Goal: Information Seeking & Learning: Check status

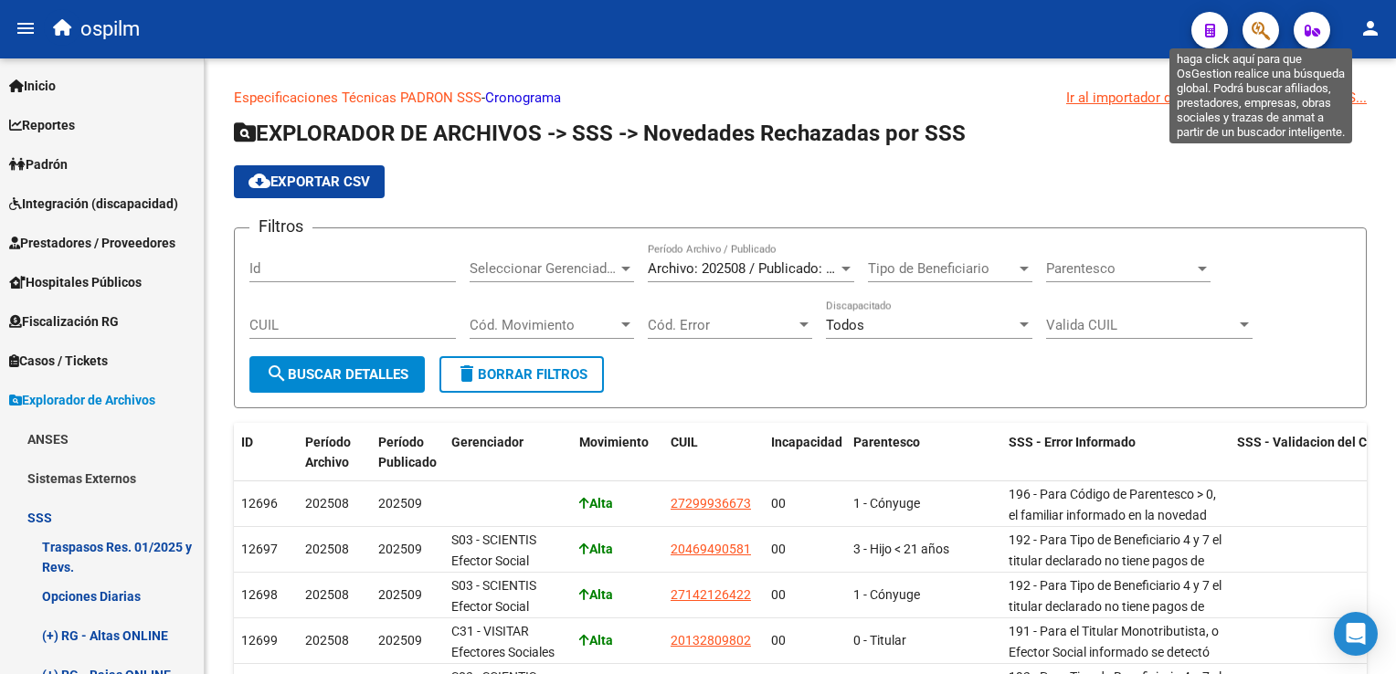
click at [1247, 37] on button "button" at bounding box center [1261, 30] width 37 height 37
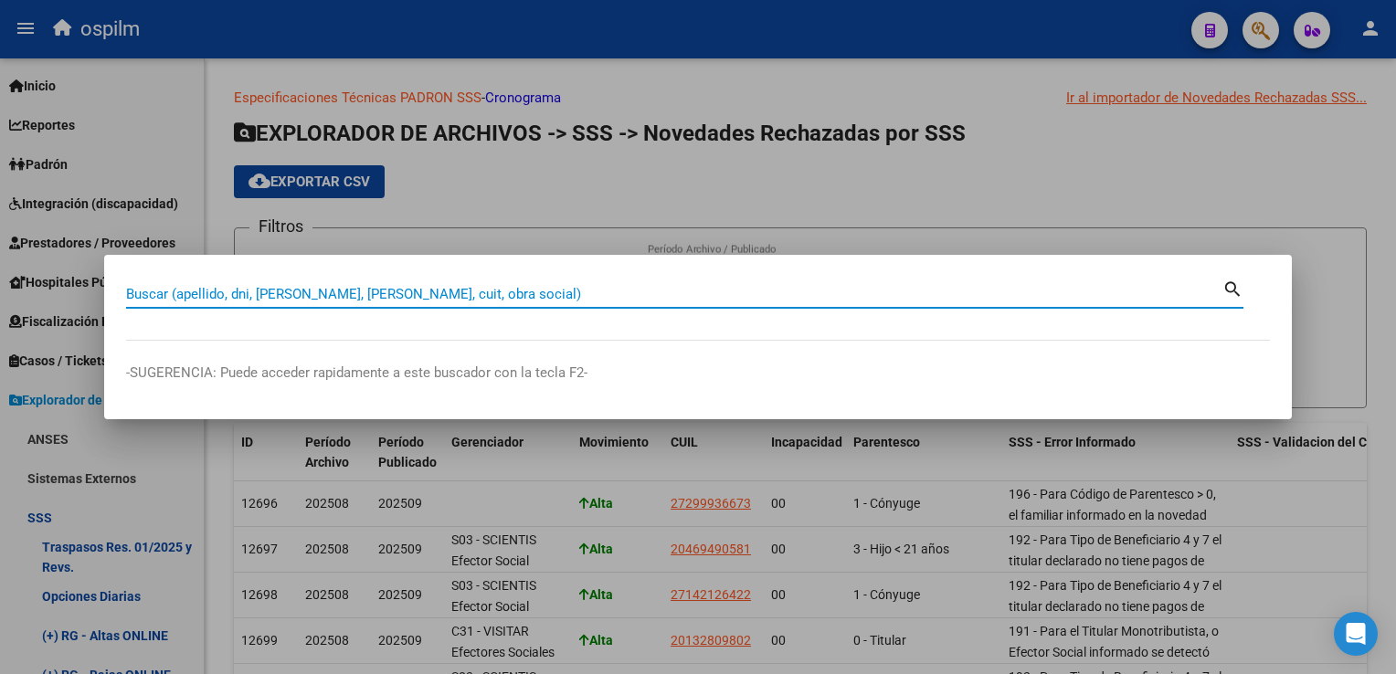
click at [193, 284] on div "Buscar (apellido, dni, [PERSON_NAME], [PERSON_NAME], cuit, obra social)" at bounding box center [674, 294] width 1097 height 27
type input "23565583719"
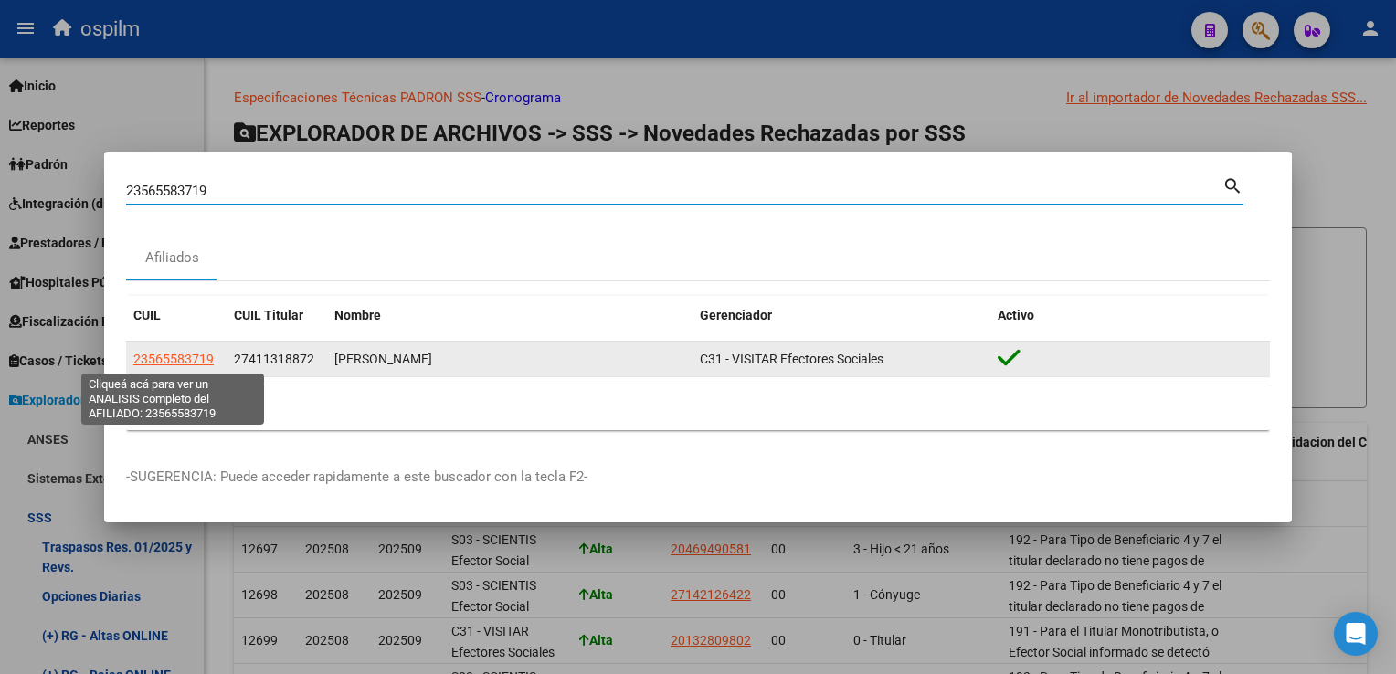
click at [185, 355] on span "23565583719" at bounding box center [173, 359] width 80 height 15
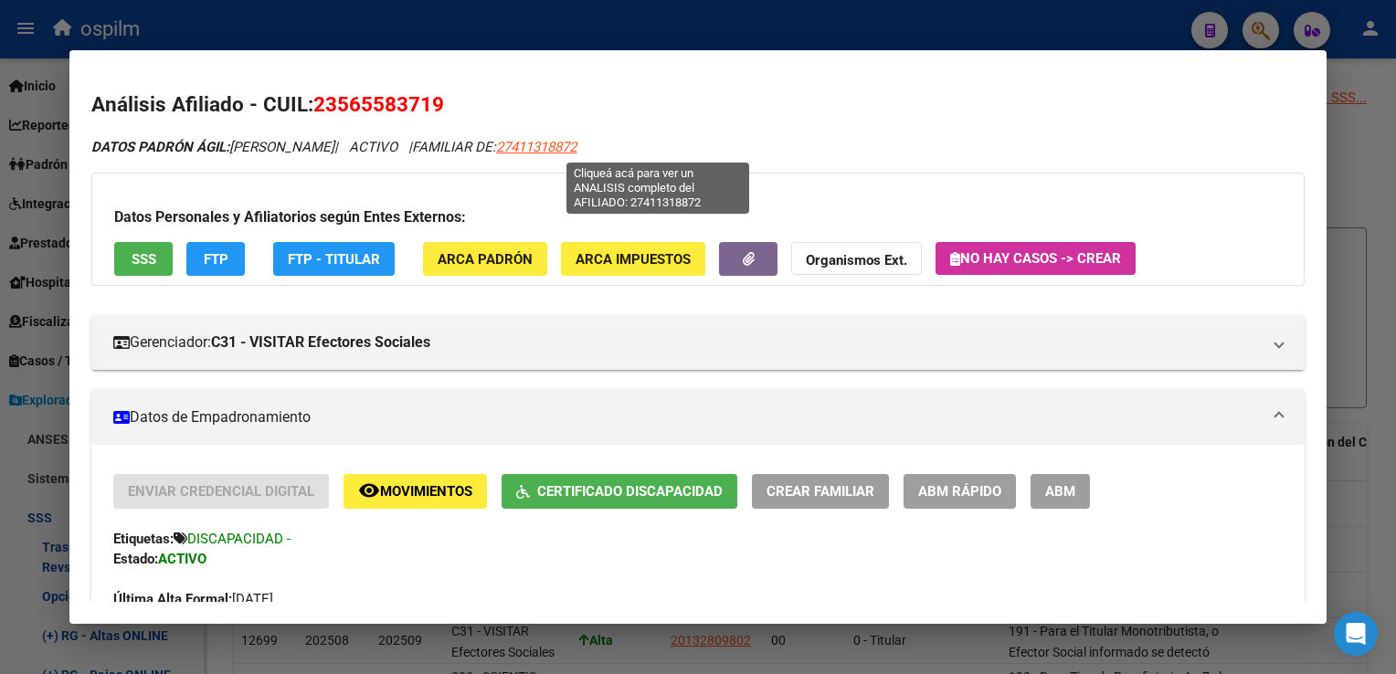
click at [577, 154] on span "27411318872" at bounding box center [536, 147] width 80 height 16
type textarea "27411318872"
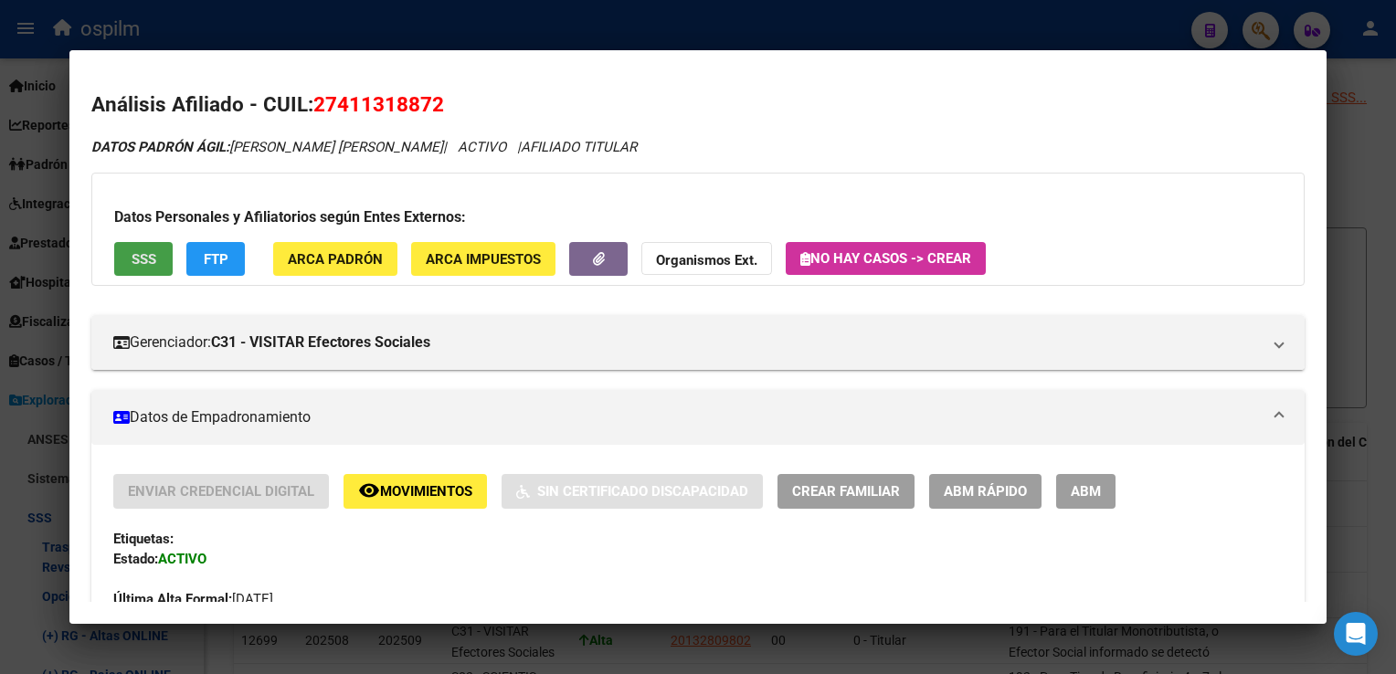
click at [150, 254] on span "SSS" at bounding box center [144, 259] width 25 height 16
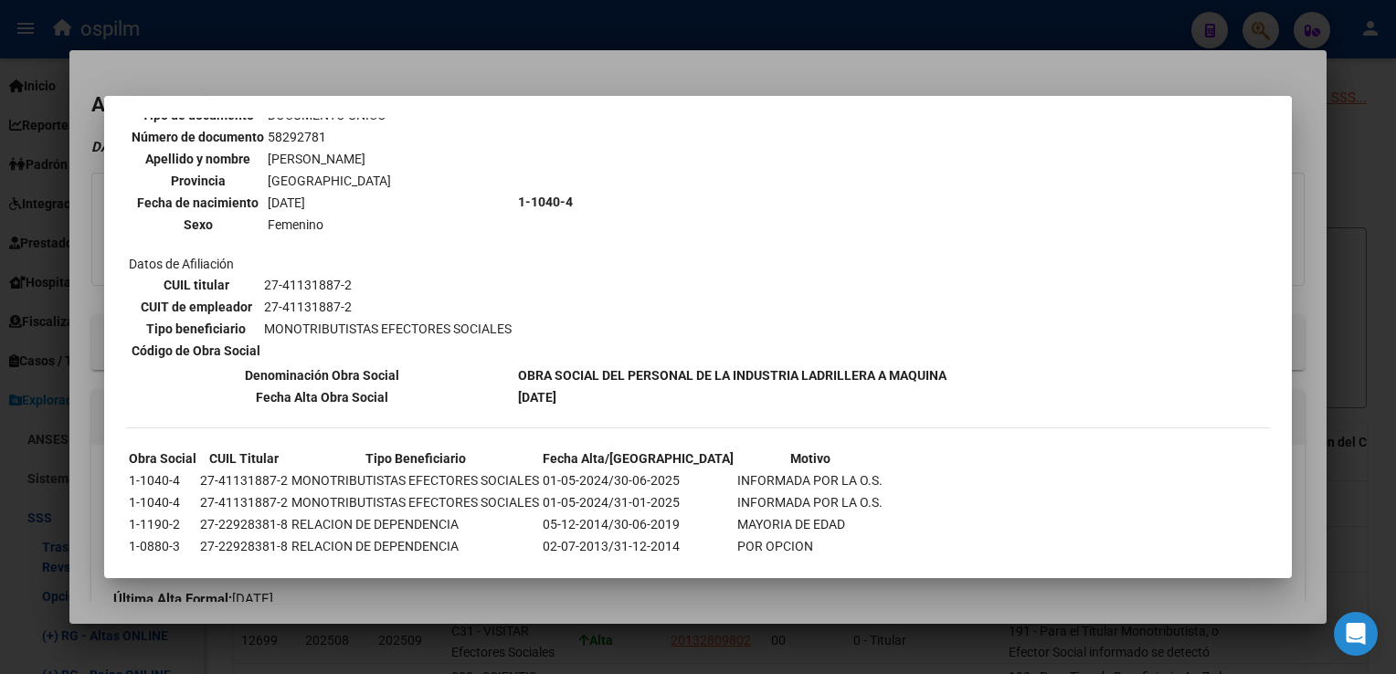
scroll to position [1046, 0]
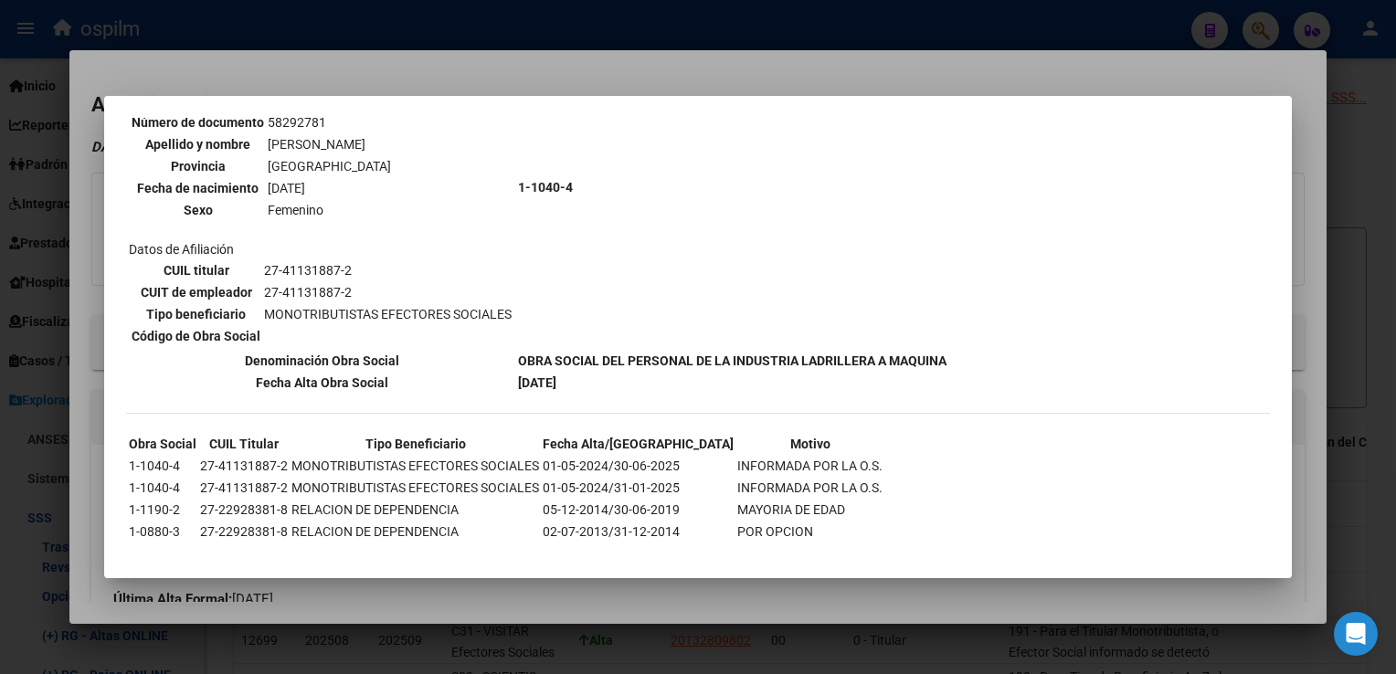
click at [563, 78] on div at bounding box center [698, 337] width 1396 height 674
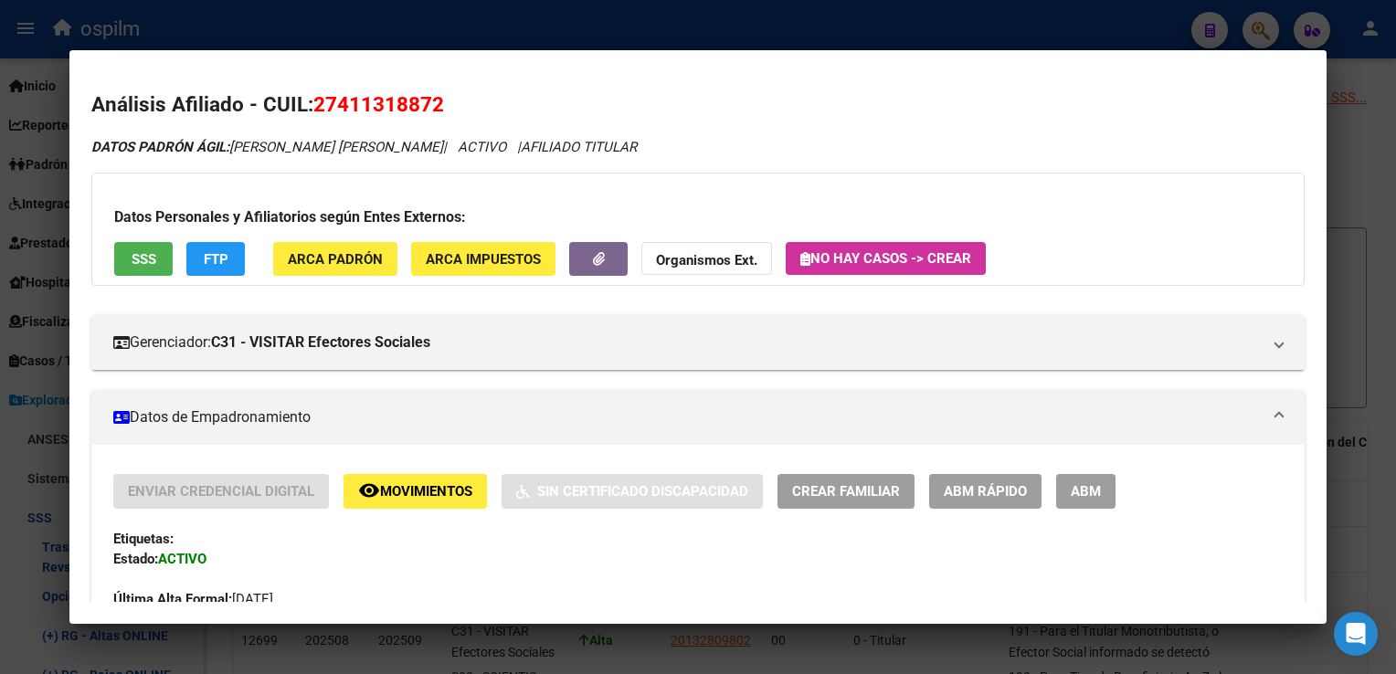
click at [215, 262] on span "FTP" at bounding box center [216, 259] width 25 height 16
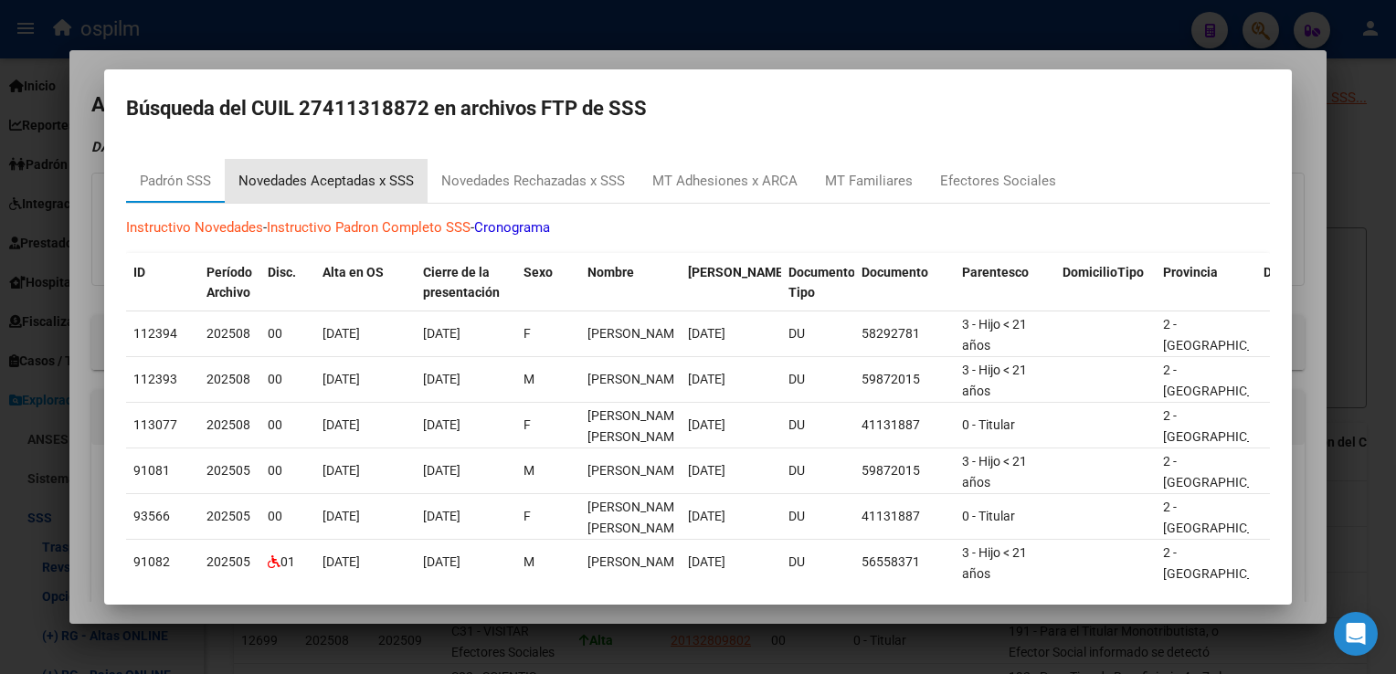
click at [341, 177] on div "Novedades Aceptadas x SSS" at bounding box center [325, 181] width 175 height 21
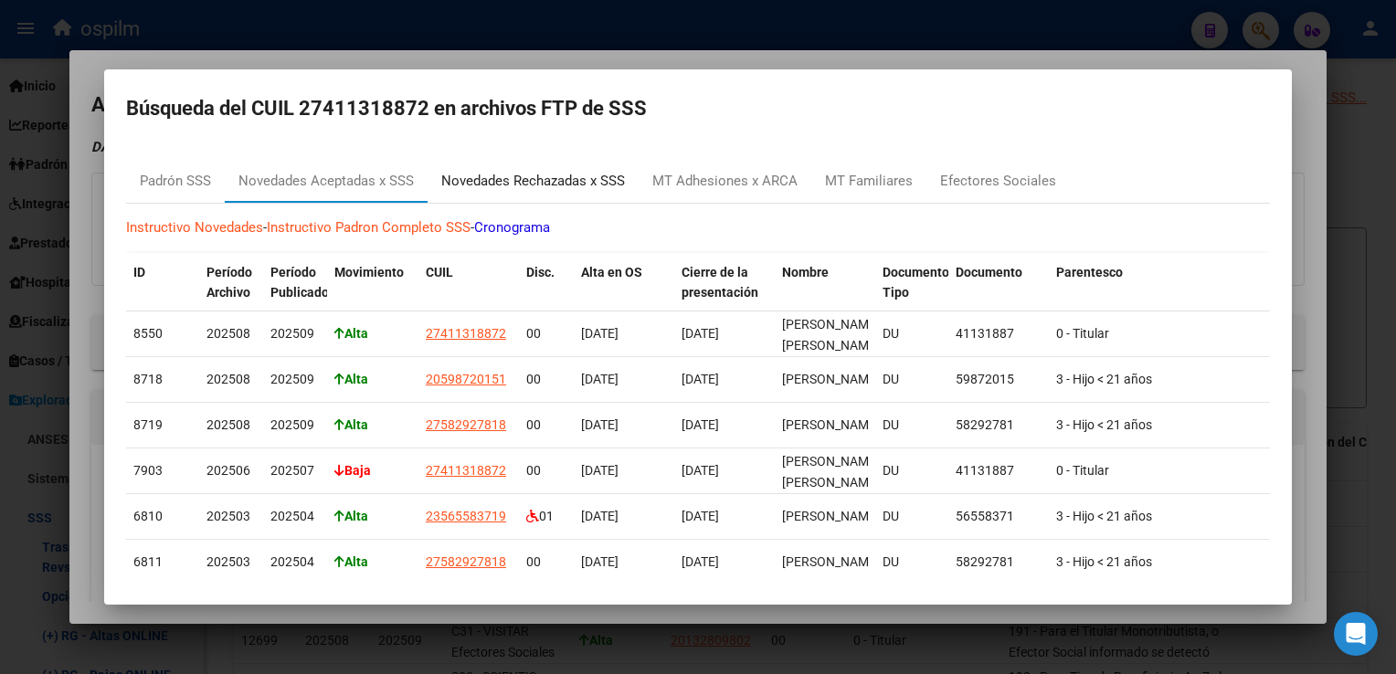
click at [503, 180] on div "Novedades Rechazadas x SSS" at bounding box center [533, 181] width 184 height 21
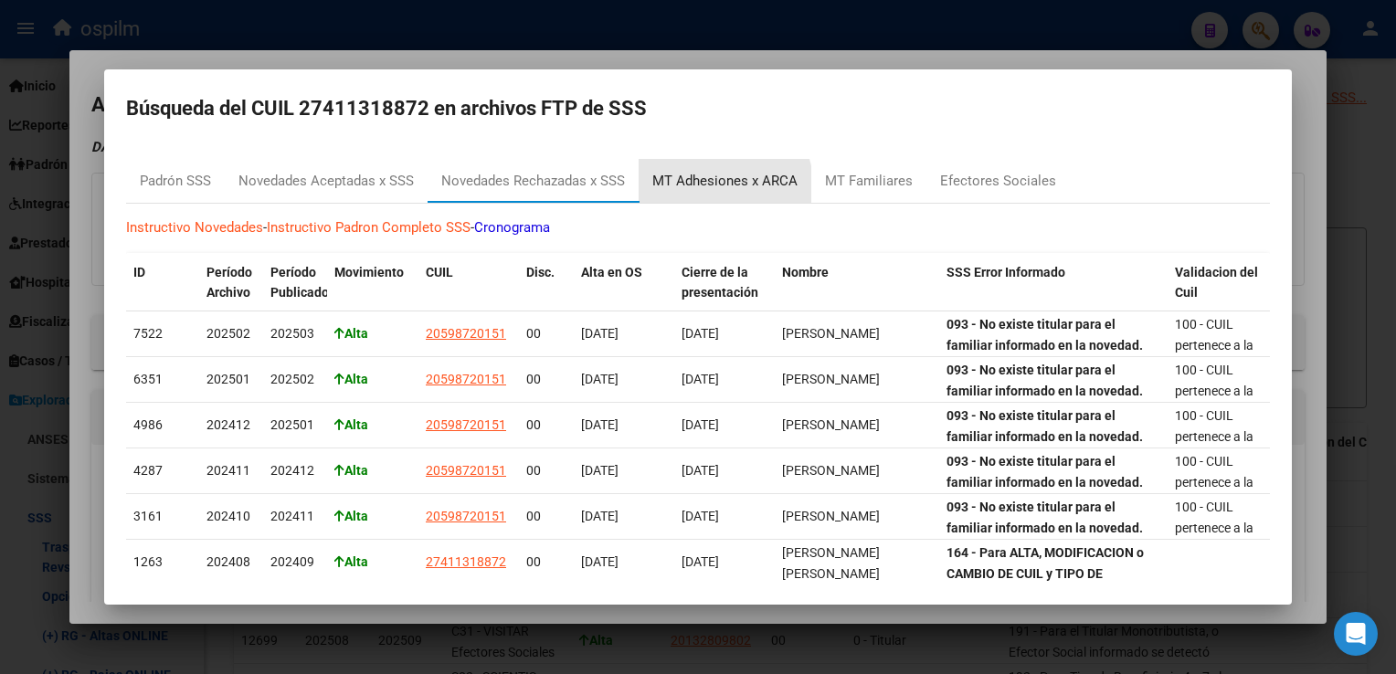
click at [690, 192] on div "MT Adhesiones x ARCA" at bounding box center [725, 181] width 173 height 44
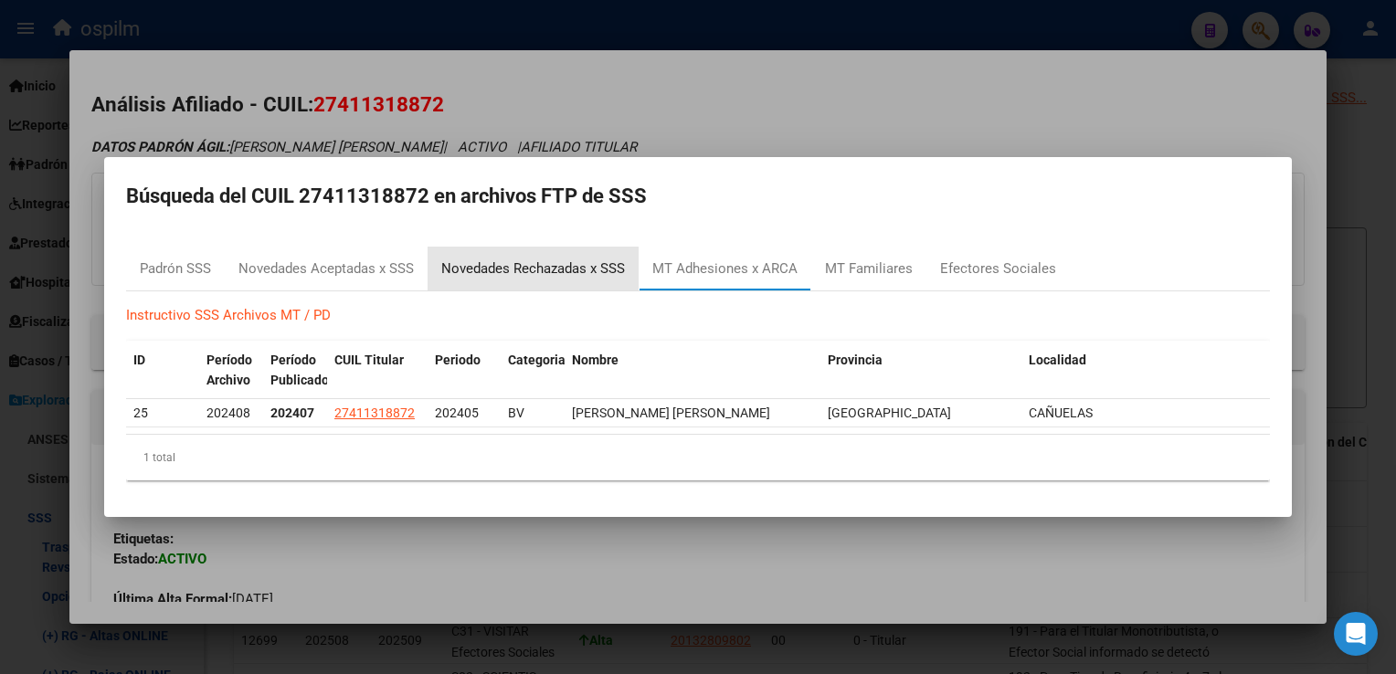
click at [471, 273] on div "Novedades Rechazadas x SSS" at bounding box center [533, 269] width 184 height 21
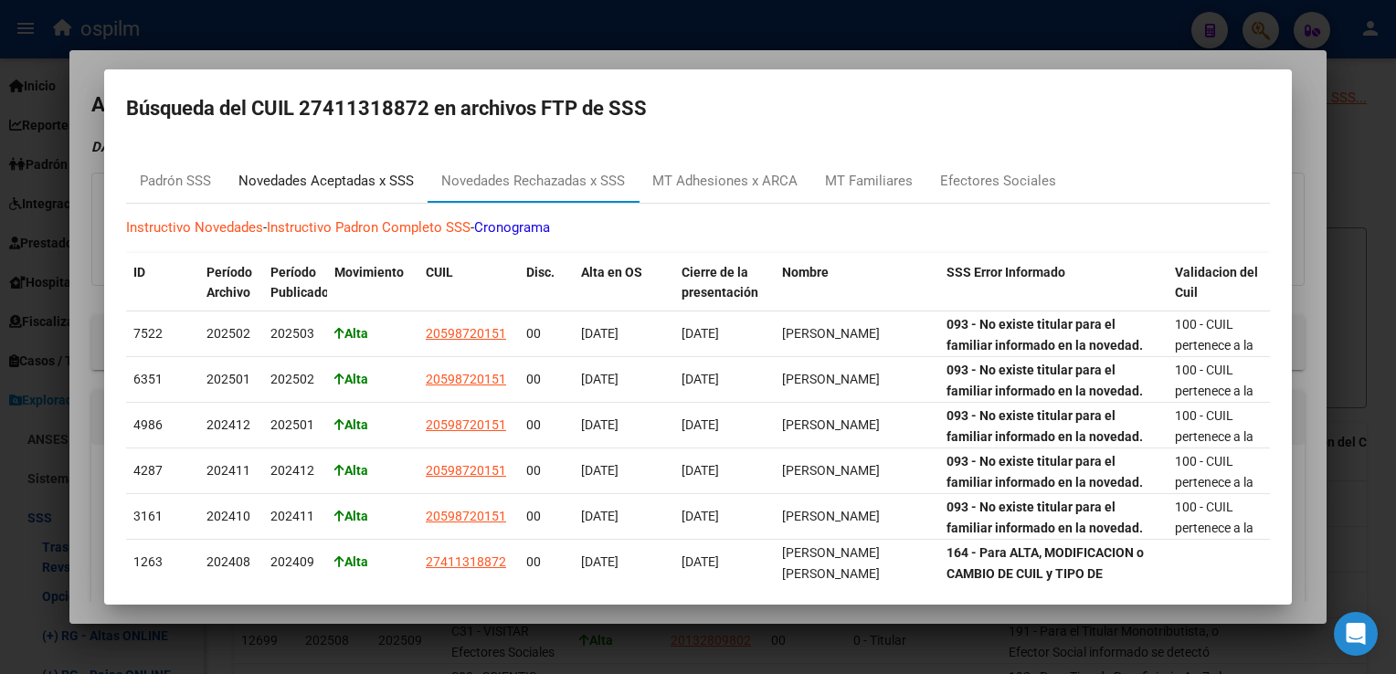
click at [300, 177] on div "Novedades Aceptadas x SSS" at bounding box center [325, 181] width 175 height 21
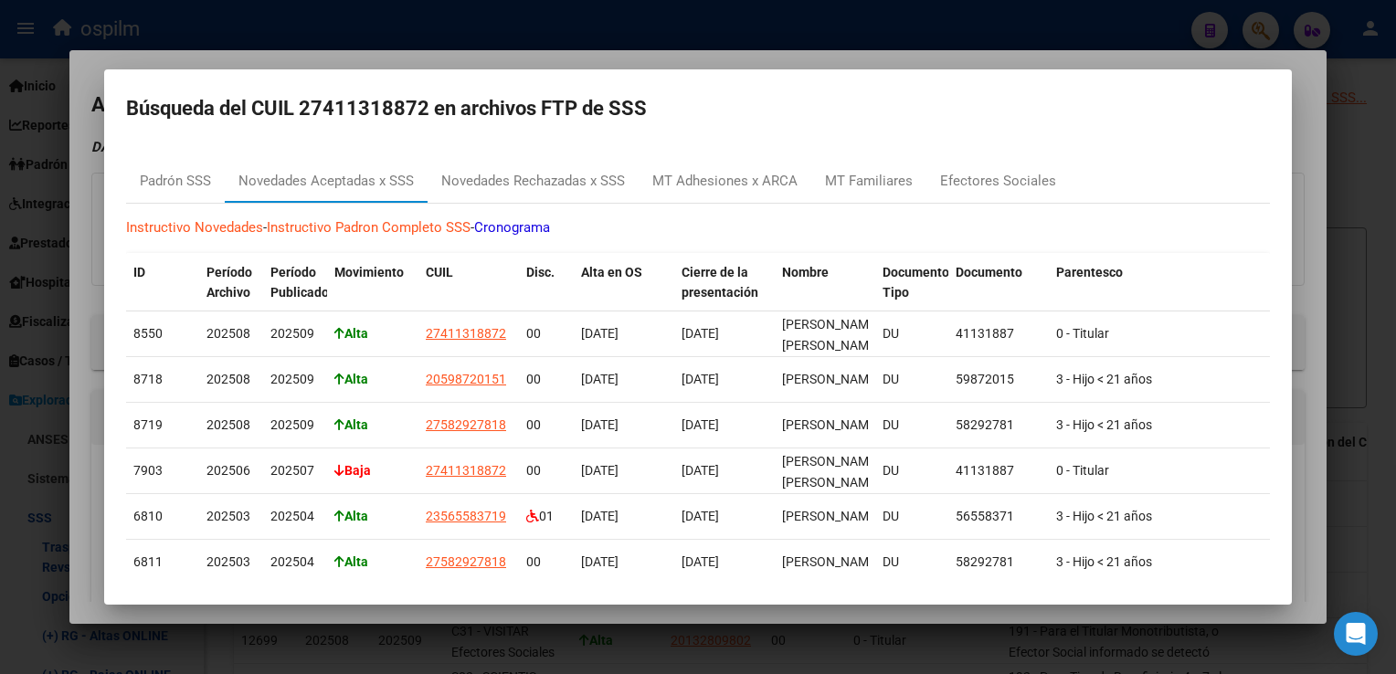
click at [498, 63] on div at bounding box center [698, 337] width 1396 height 674
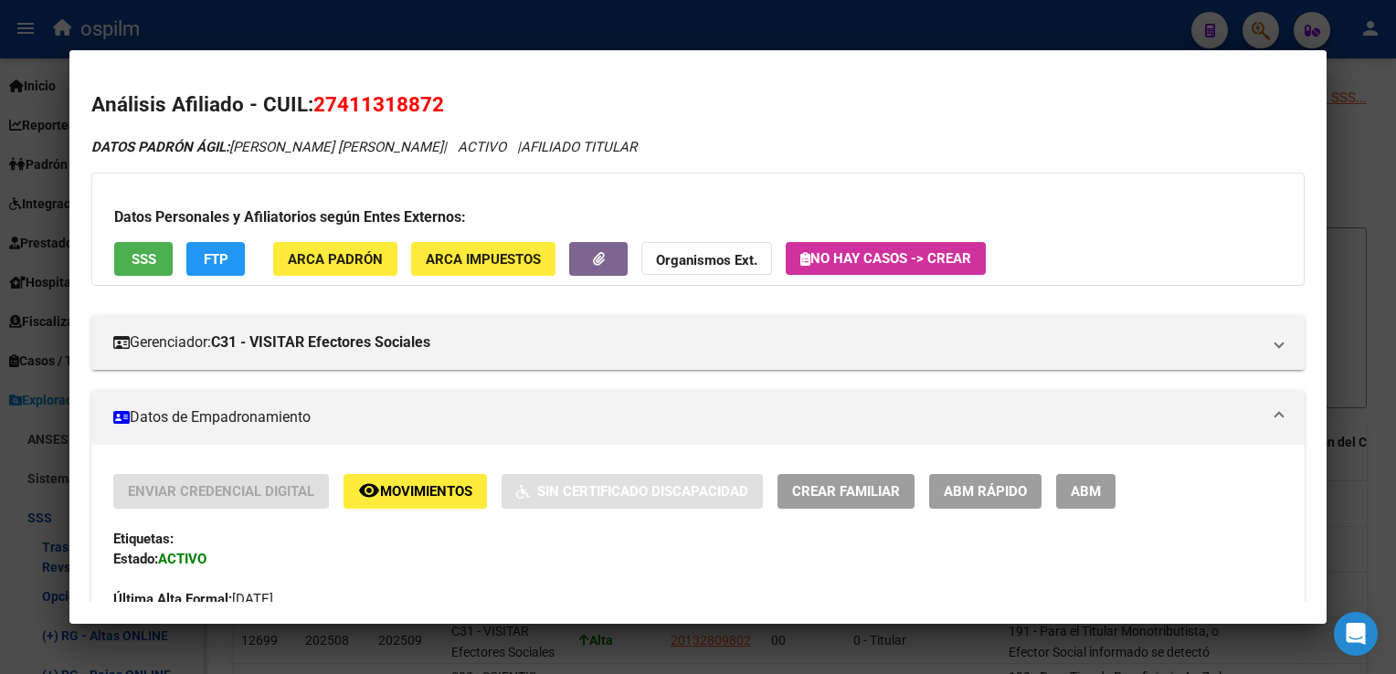
click at [683, 24] on div at bounding box center [698, 337] width 1396 height 674
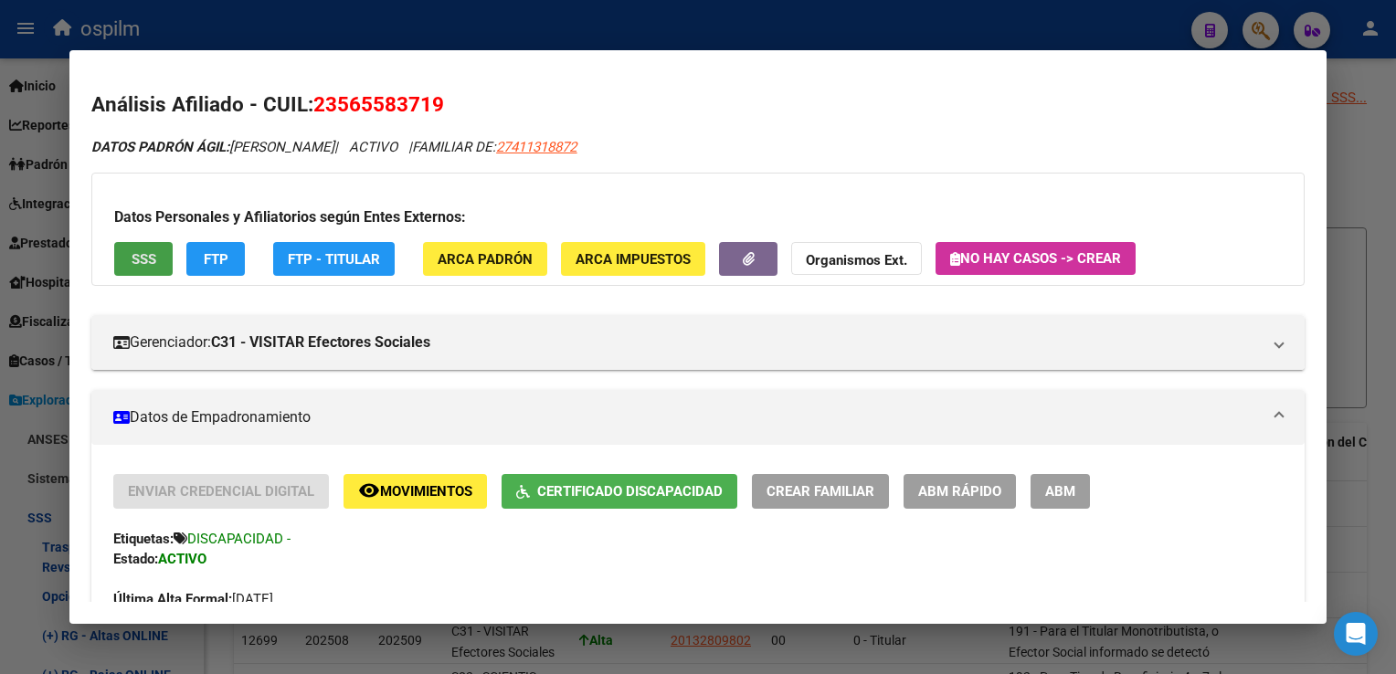
click at [169, 261] on button "SSS" at bounding box center [143, 259] width 58 height 34
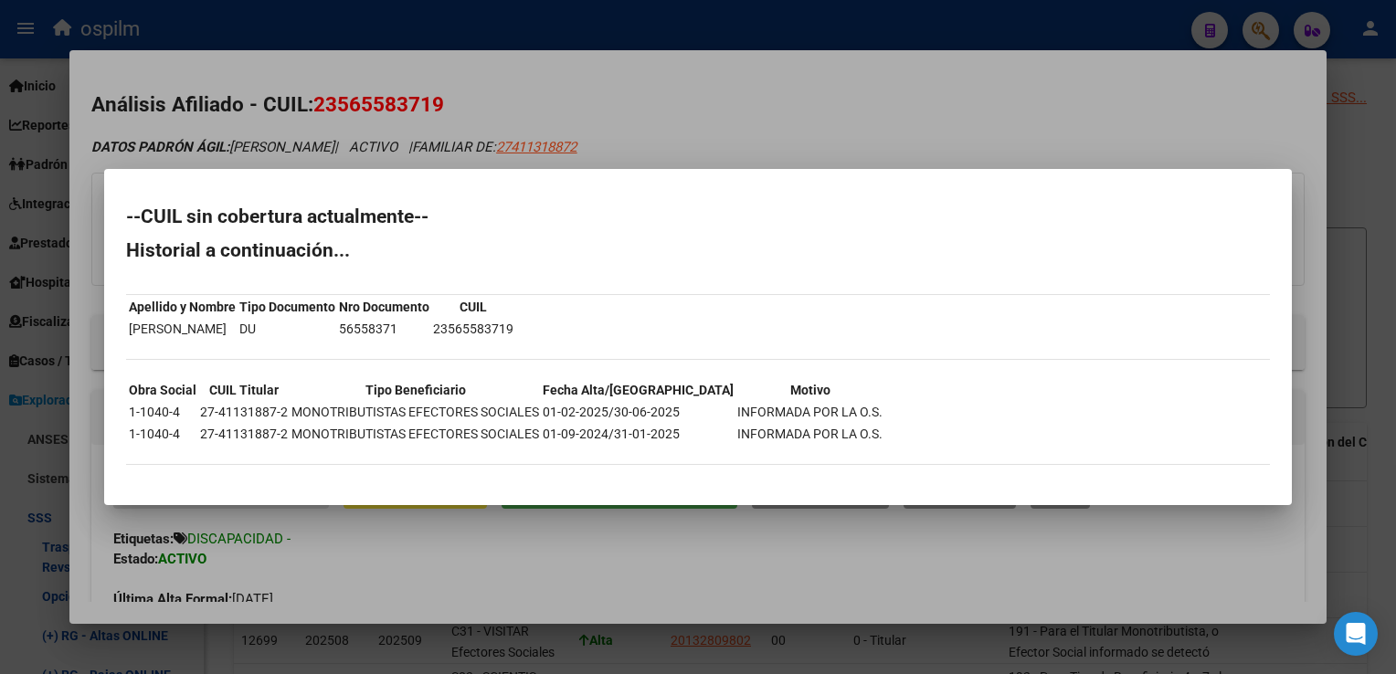
drag, startPoint x: 611, startPoint y: 90, endPoint x: 355, endPoint y: 174, distance: 269.9
click at [609, 89] on div at bounding box center [698, 337] width 1396 height 674
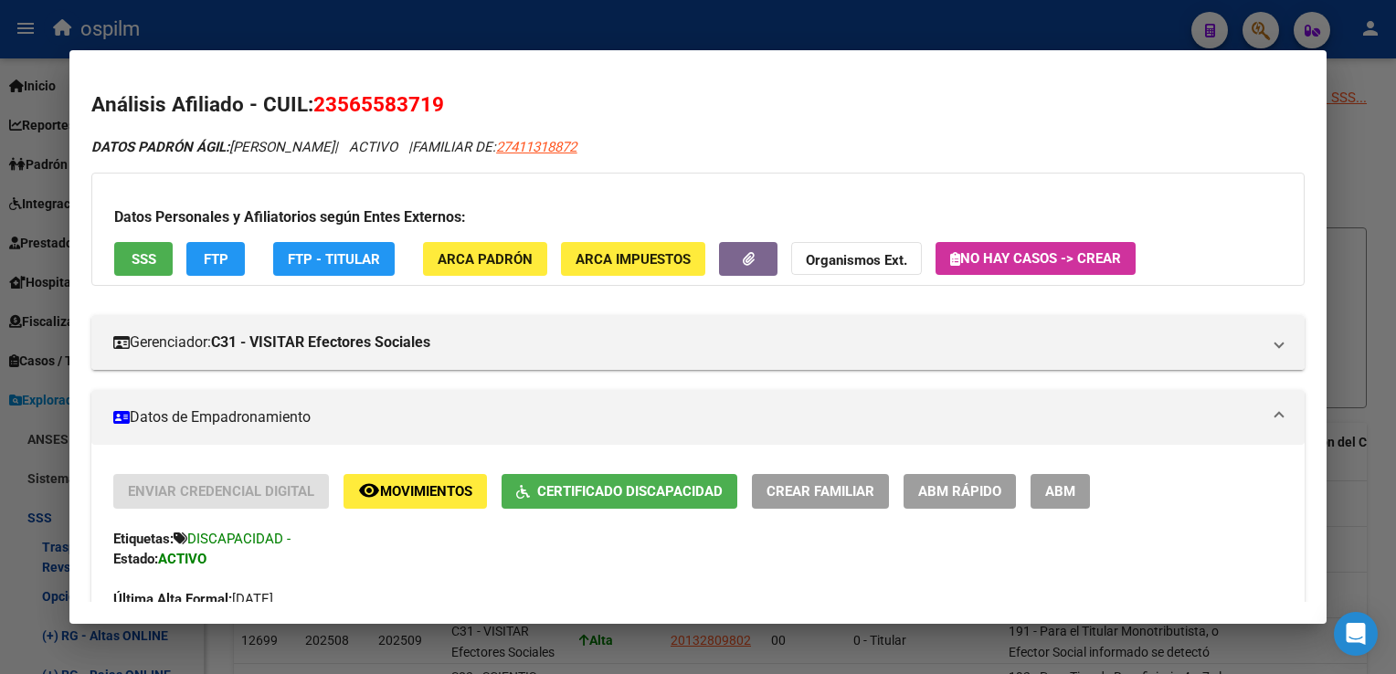
click at [212, 258] on span "FTP" at bounding box center [216, 259] width 25 height 16
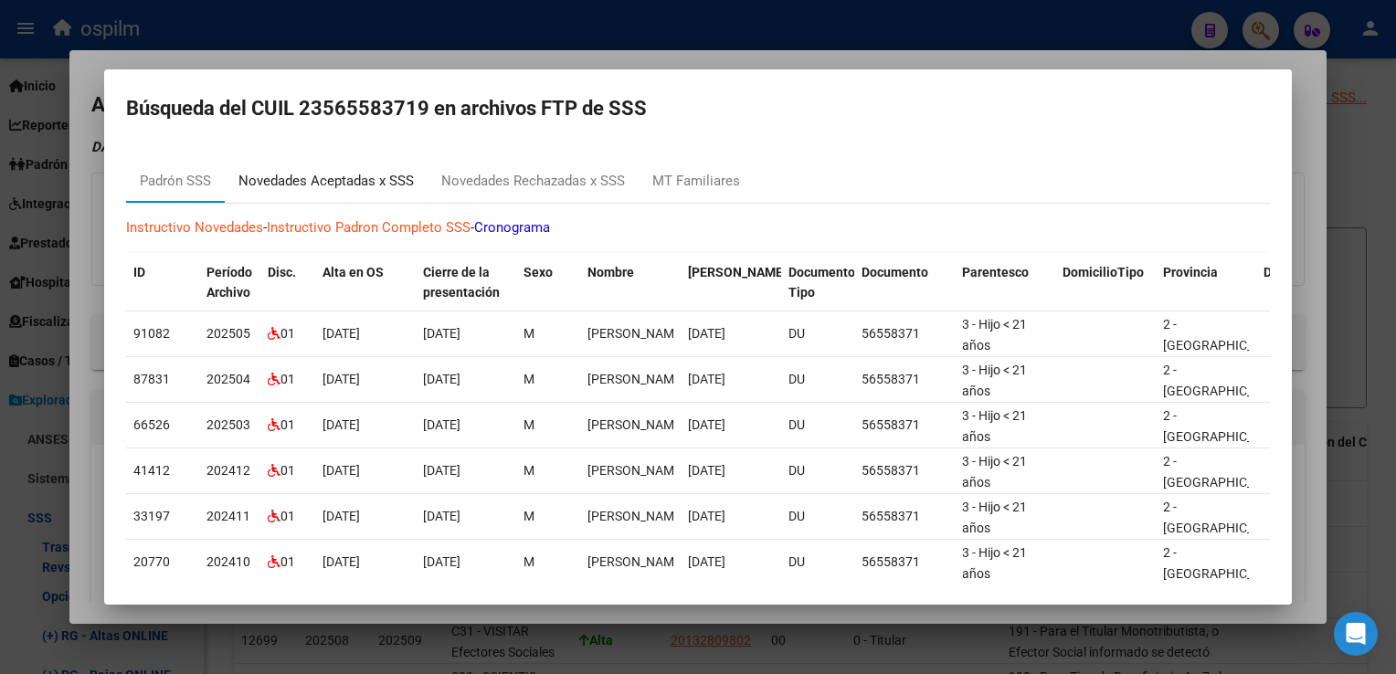
click at [330, 185] on div "Novedades Aceptadas x SSS" at bounding box center [325, 181] width 175 height 21
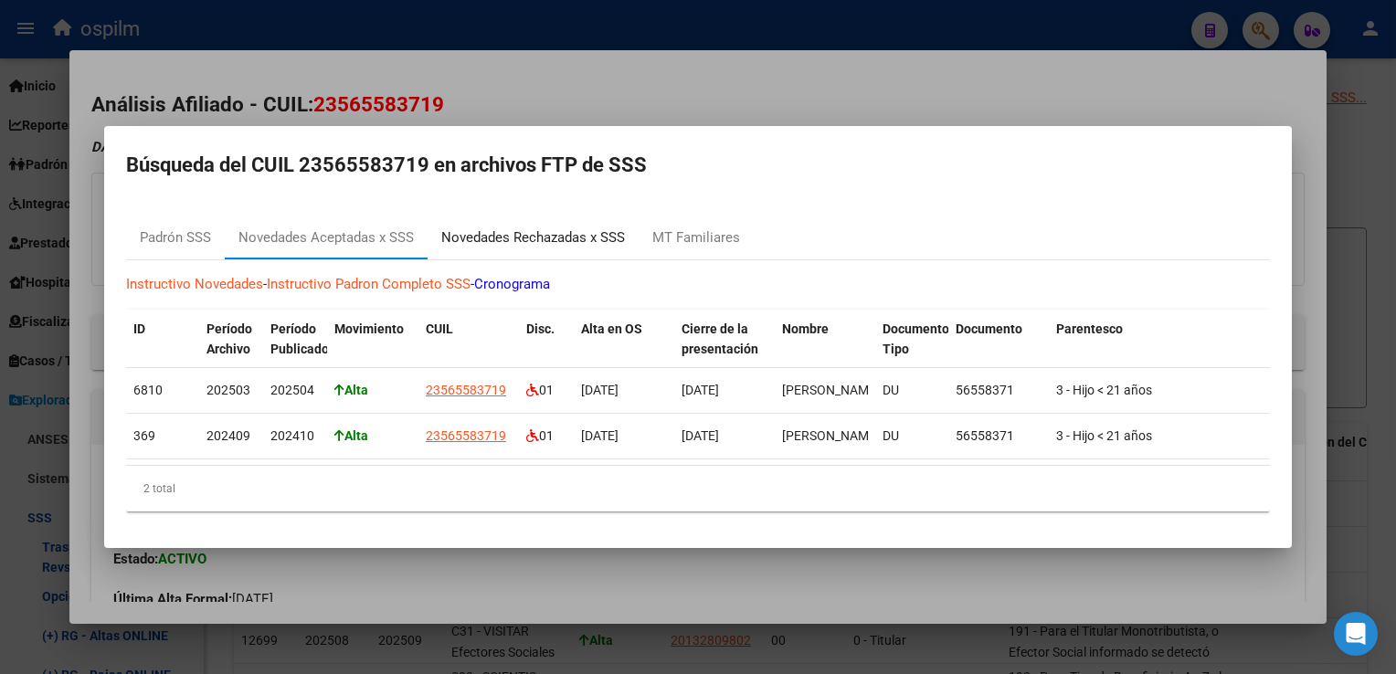
click at [466, 228] on div "Novedades Rechazadas x SSS" at bounding box center [533, 238] width 184 height 21
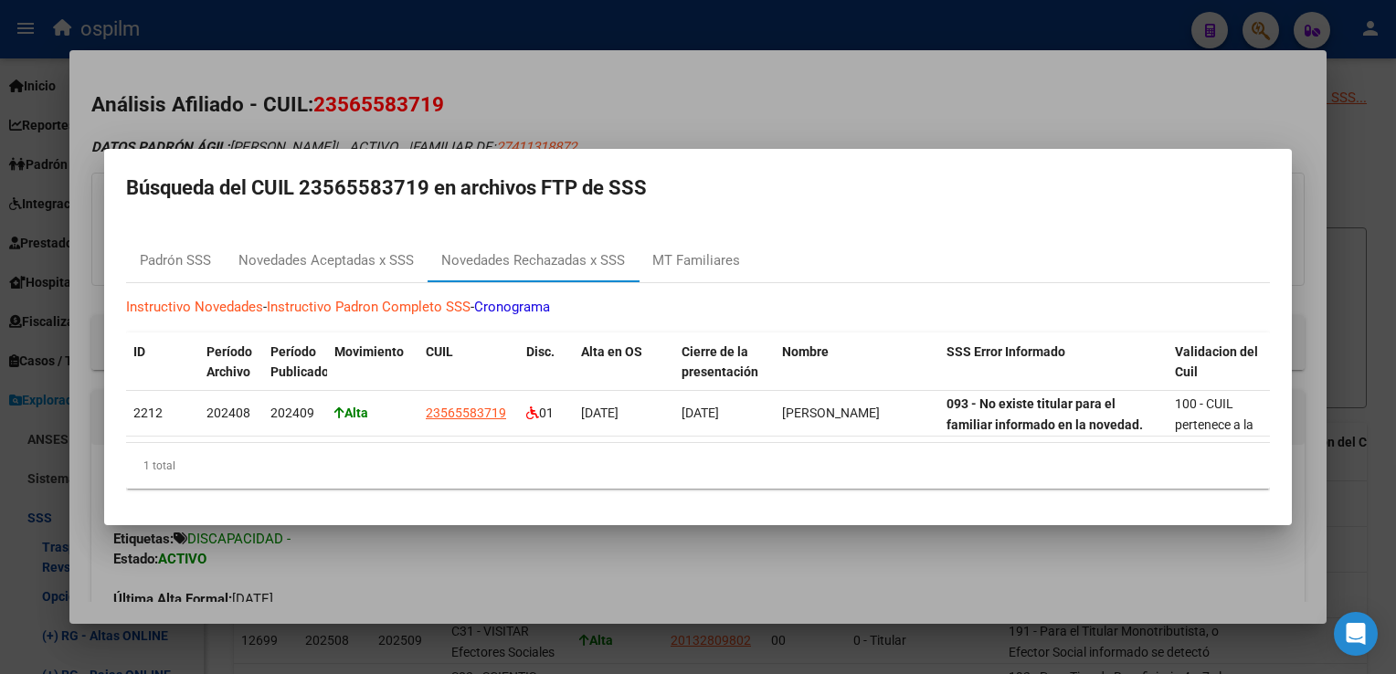
click at [753, 90] on div at bounding box center [698, 337] width 1396 height 674
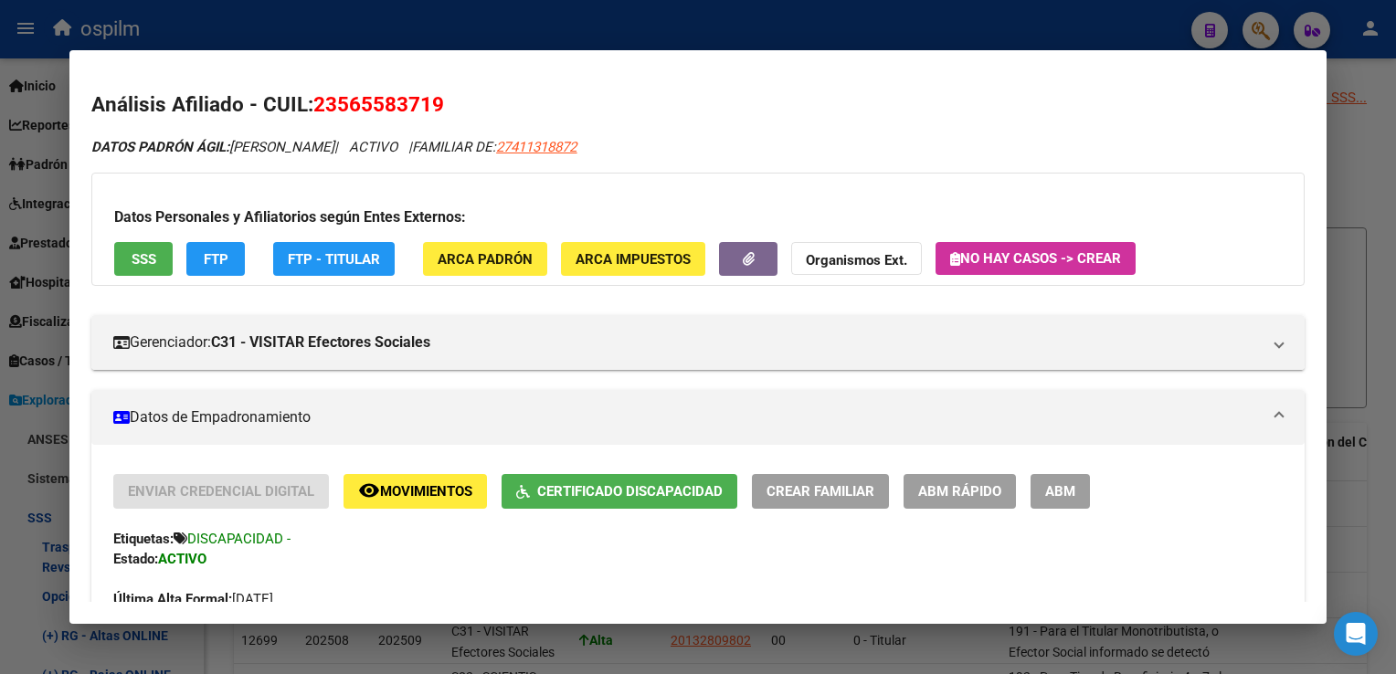
click at [1340, 184] on div at bounding box center [698, 337] width 1396 height 674
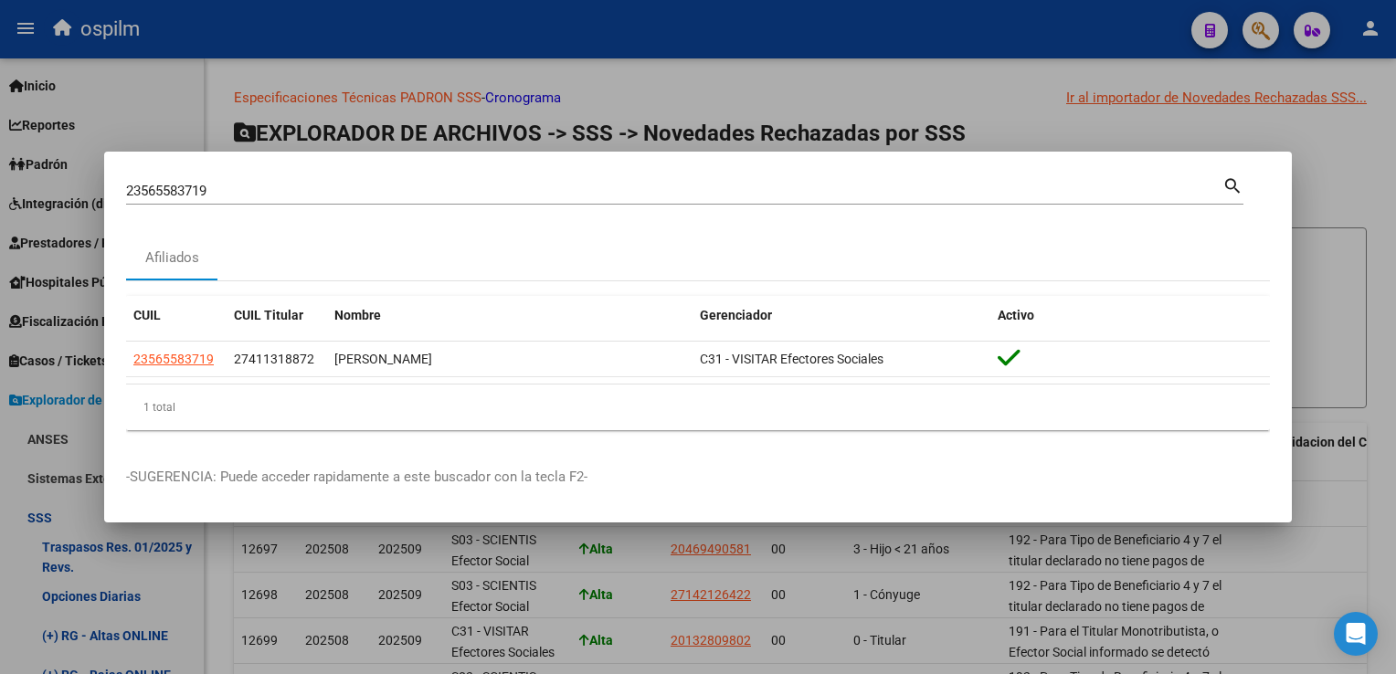
drag, startPoint x: 892, startPoint y: 79, endPoint x: 801, endPoint y: 7, distance: 115.2
click at [886, 69] on div at bounding box center [698, 337] width 1396 height 674
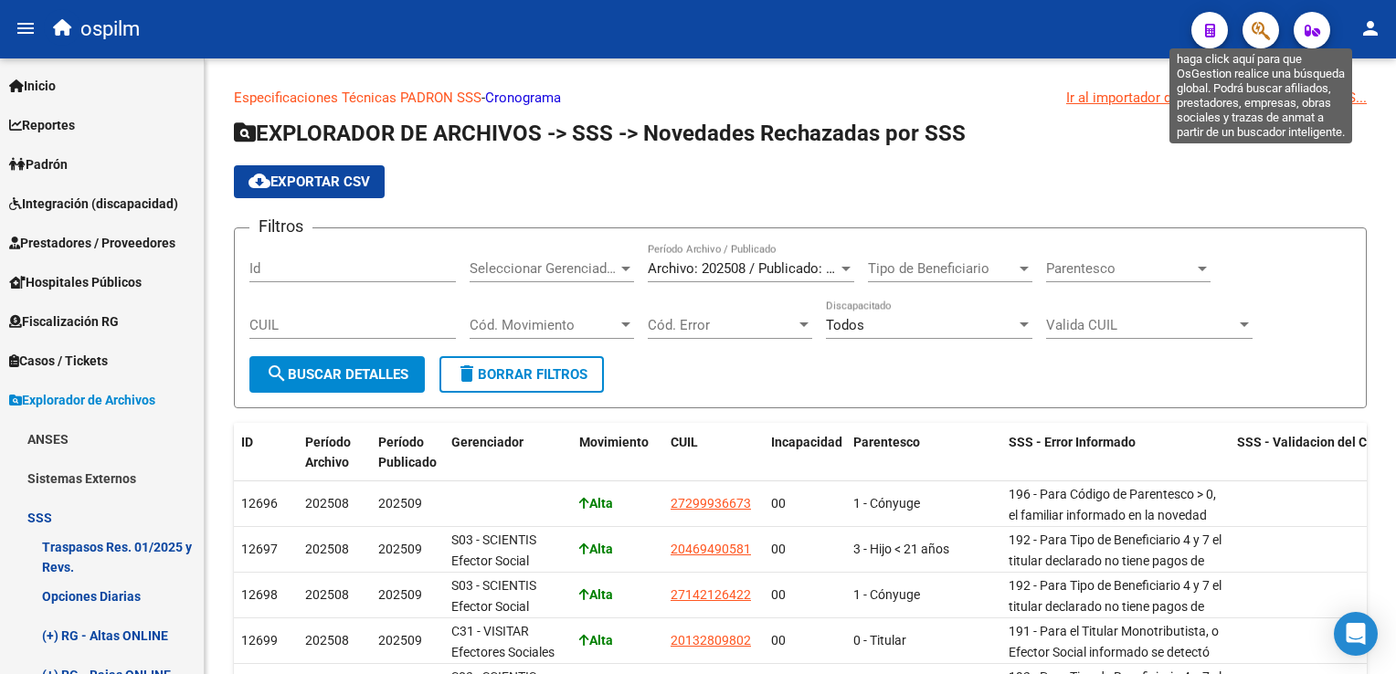
click at [1264, 31] on icon "button" at bounding box center [1261, 30] width 18 height 21
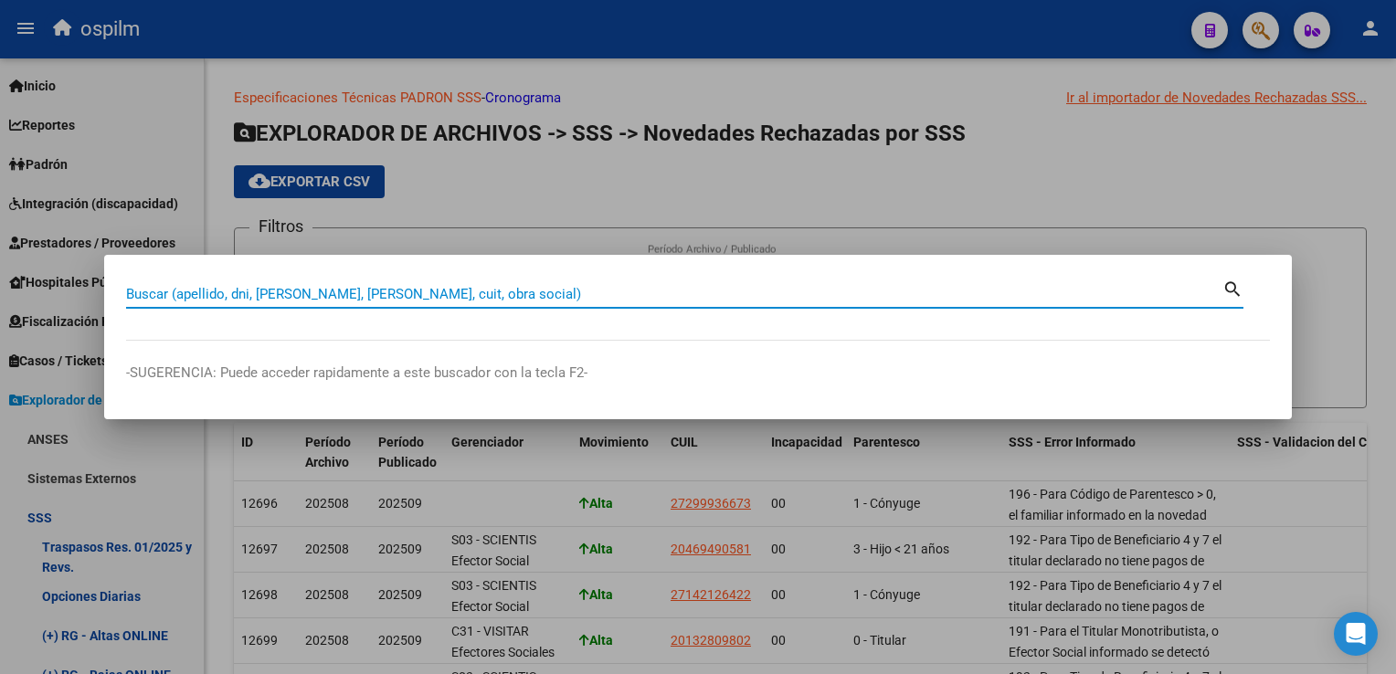
paste input "20957897658"
type input "20957897658"
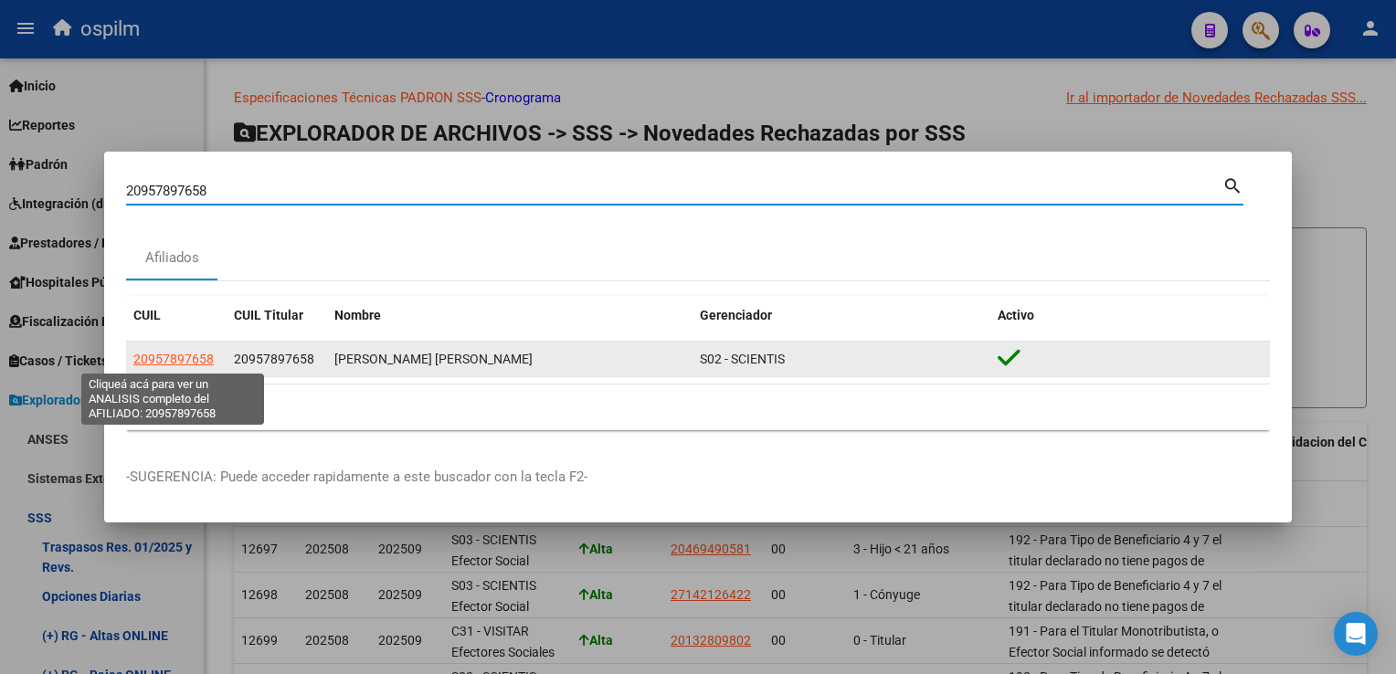
click at [164, 356] on span "20957897658" at bounding box center [173, 359] width 80 height 15
type textarea "20957897658"
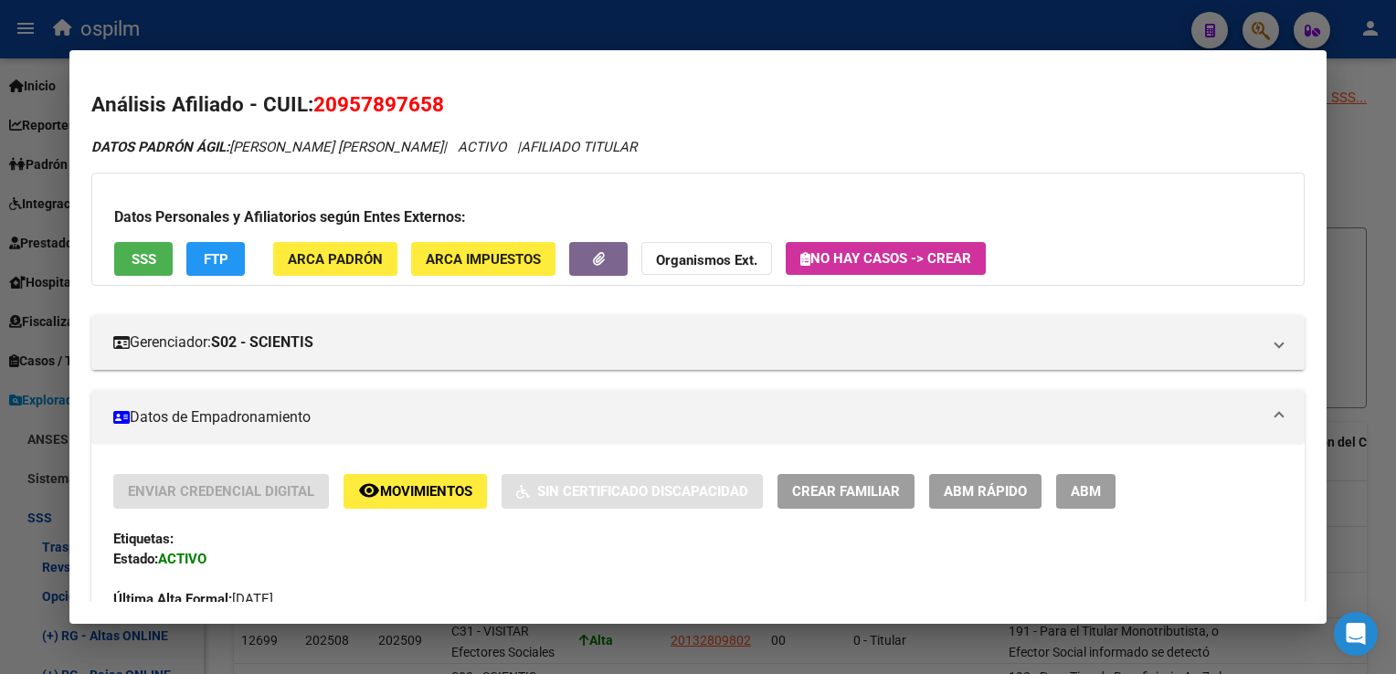
click at [139, 261] on span "SSS" at bounding box center [144, 259] width 25 height 16
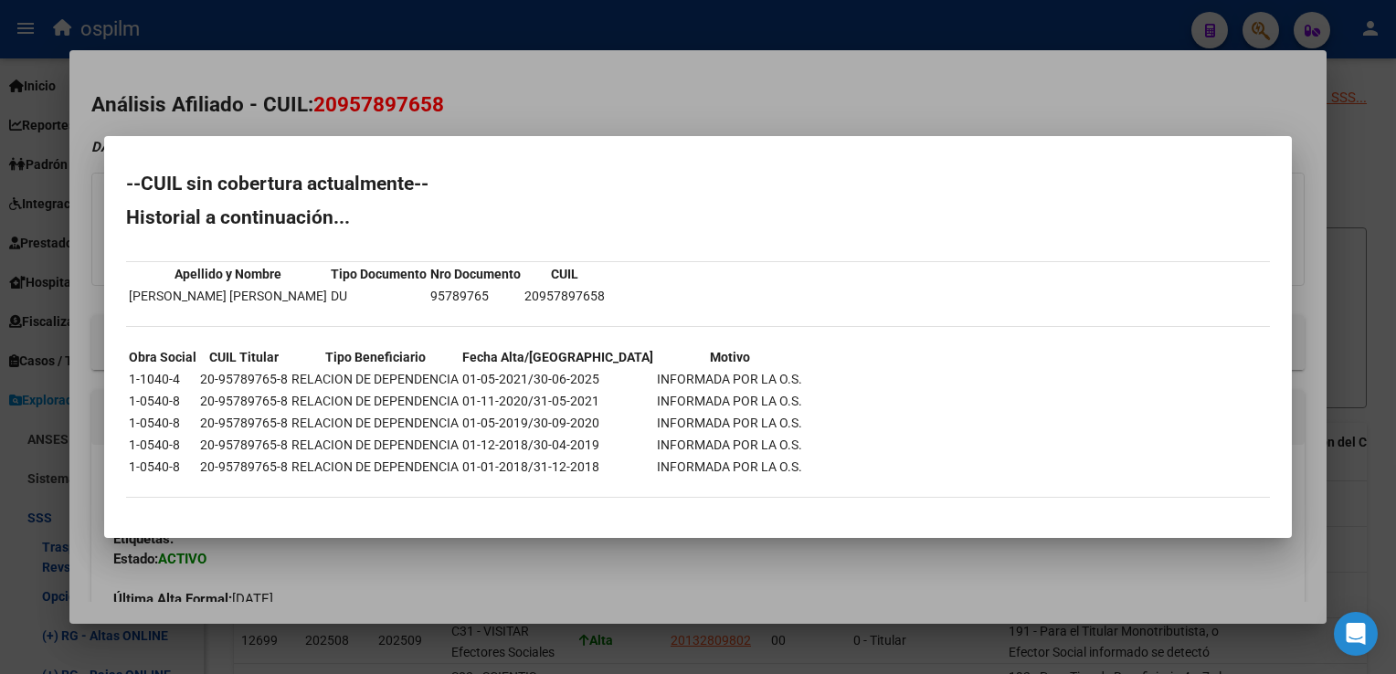
click at [621, 83] on div at bounding box center [698, 337] width 1396 height 674
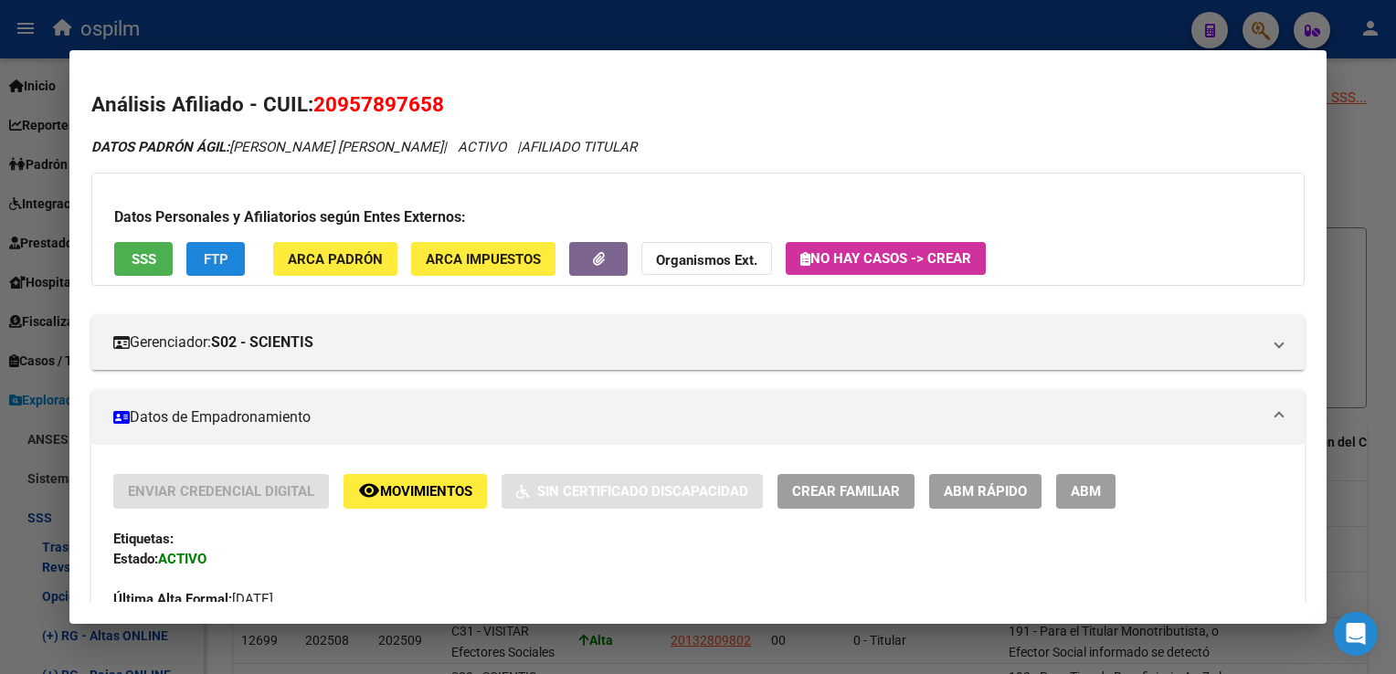
click at [206, 263] on span "FTP" at bounding box center [216, 259] width 25 height 16
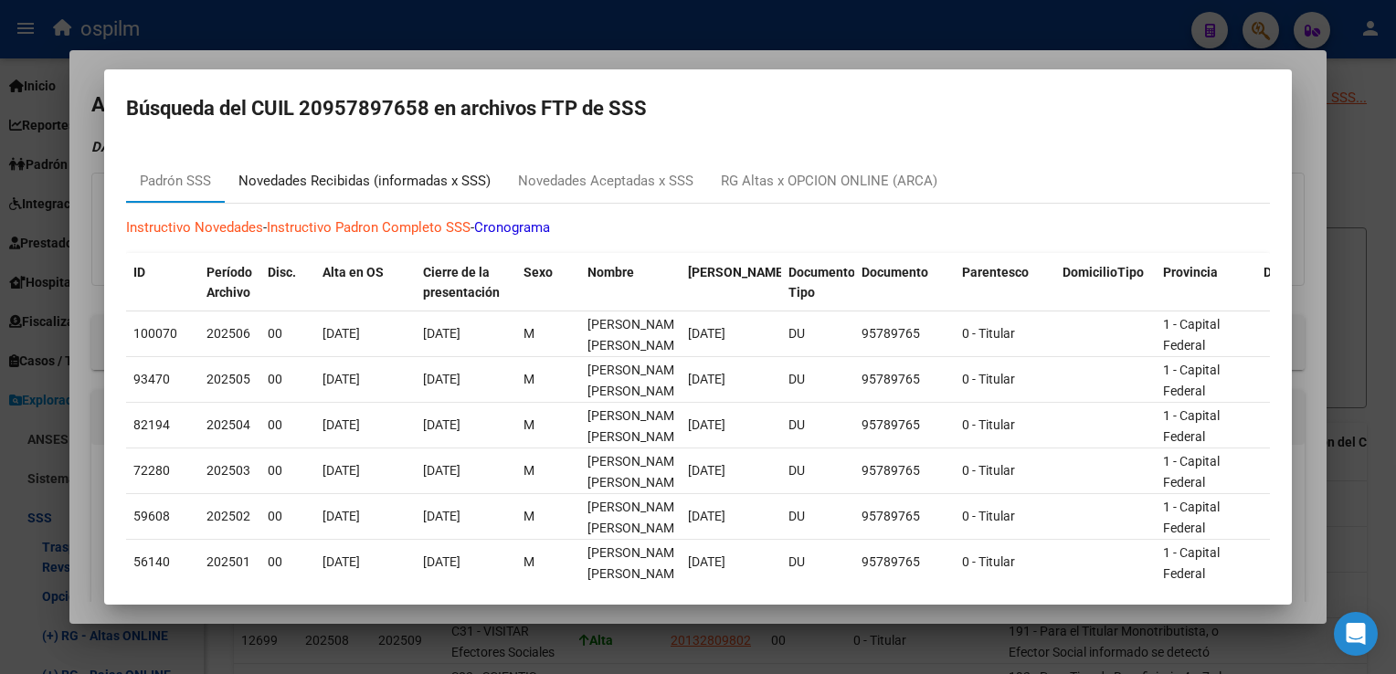
click at [352, 166] on div "Novedades Recibidas (informadas x SSS)" at bounding box center [365, 181] width 280 height 44
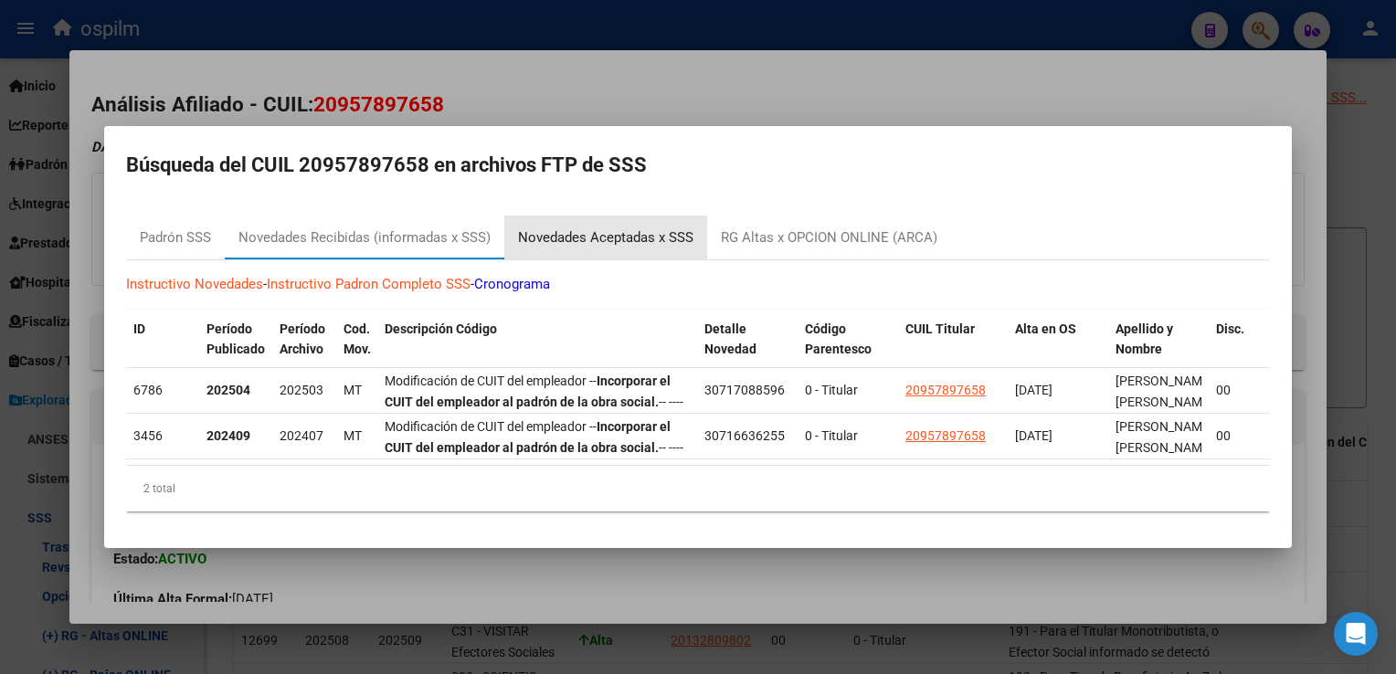
click at [563, 232] on div "Novedades Aceptadas x SSS" at bounding box center [605, 238] width 175 height 21
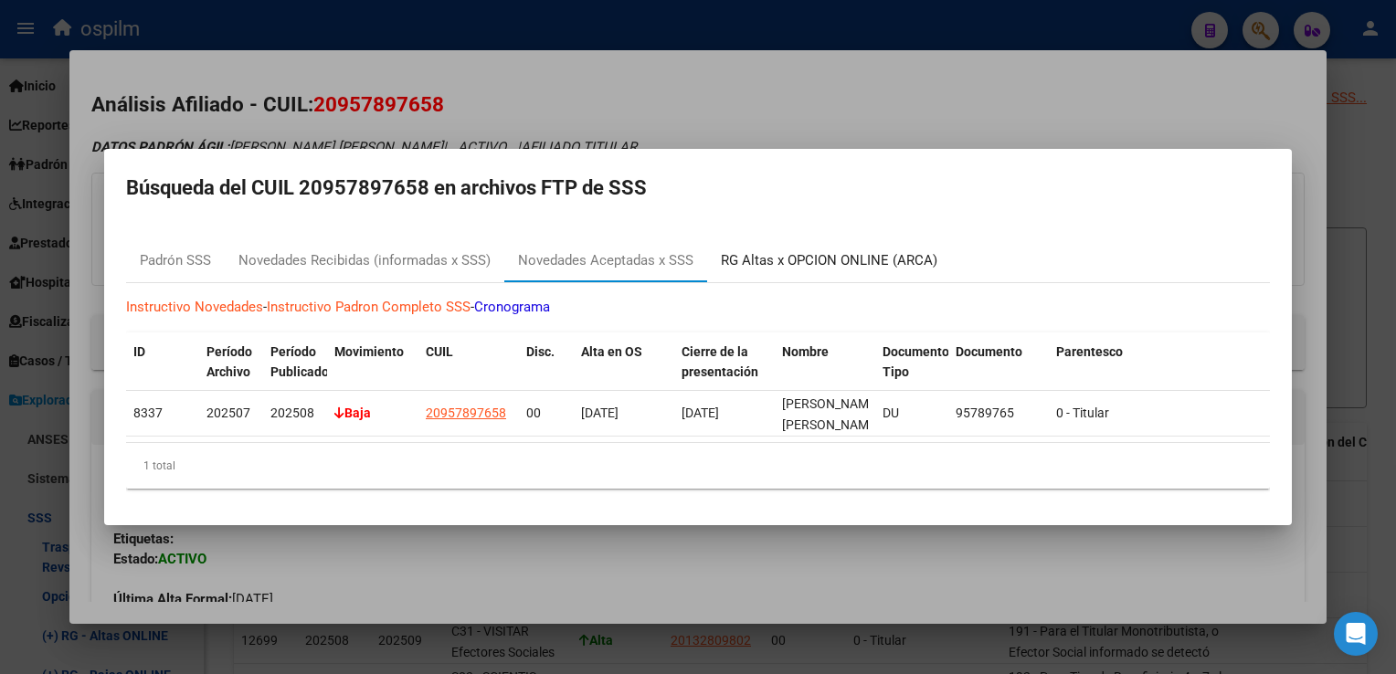
click at [774, 259] on div "RG Altas x OPCION ONLINE (ARCA)" at bounding box center [829, 260] width 217 height 21
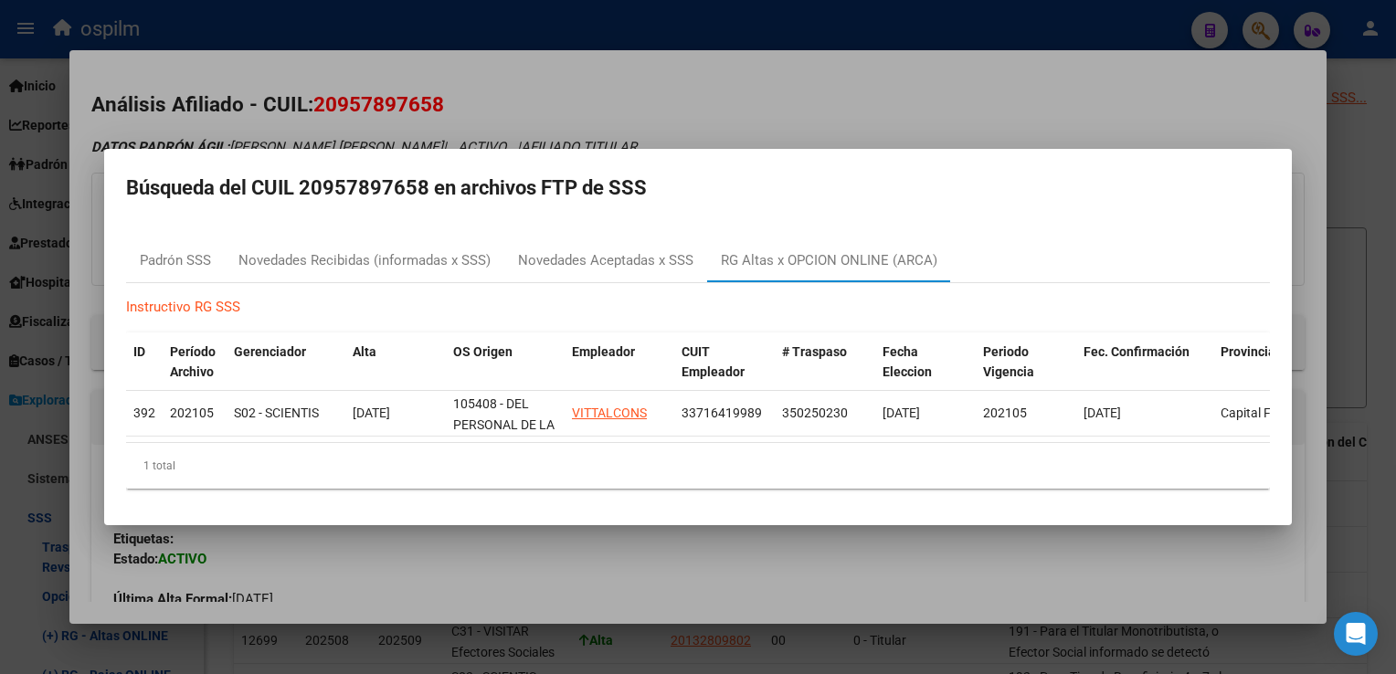
click at [691, 101] on div at bounding box center [698, 337] width 1396 height 674
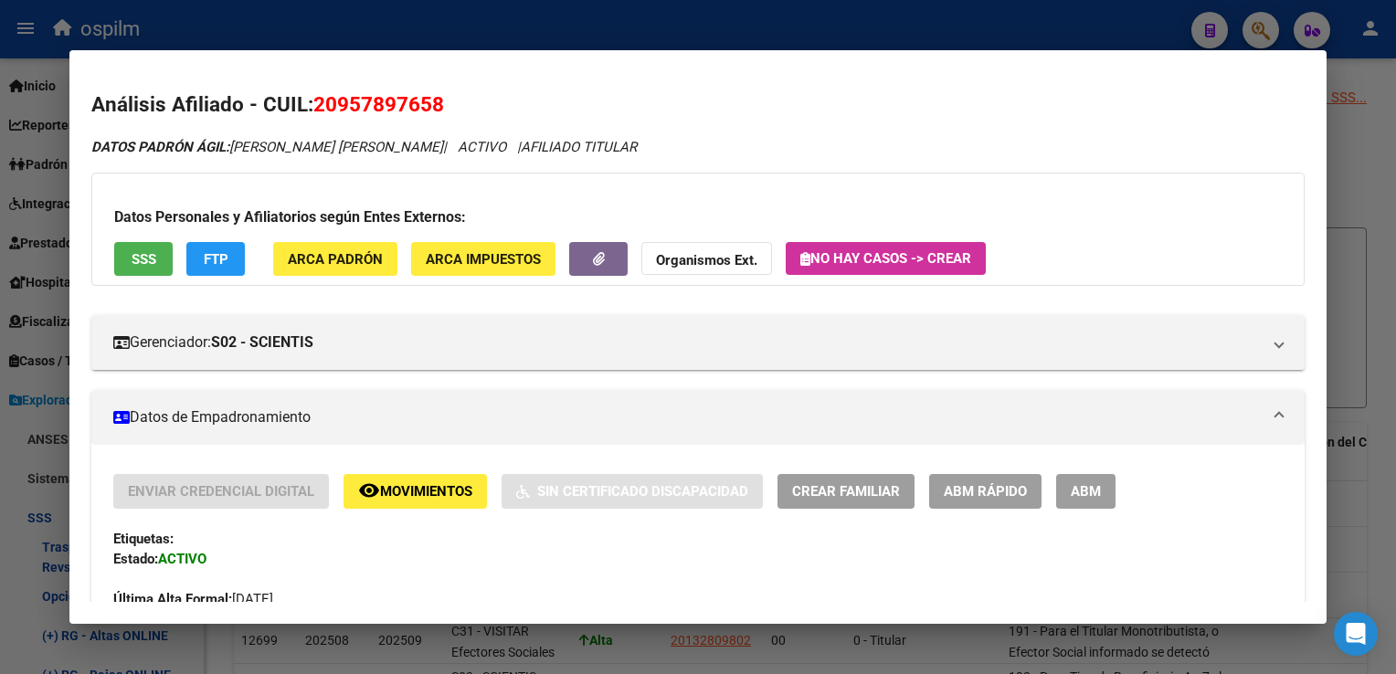
scroll to position [1012, 0]
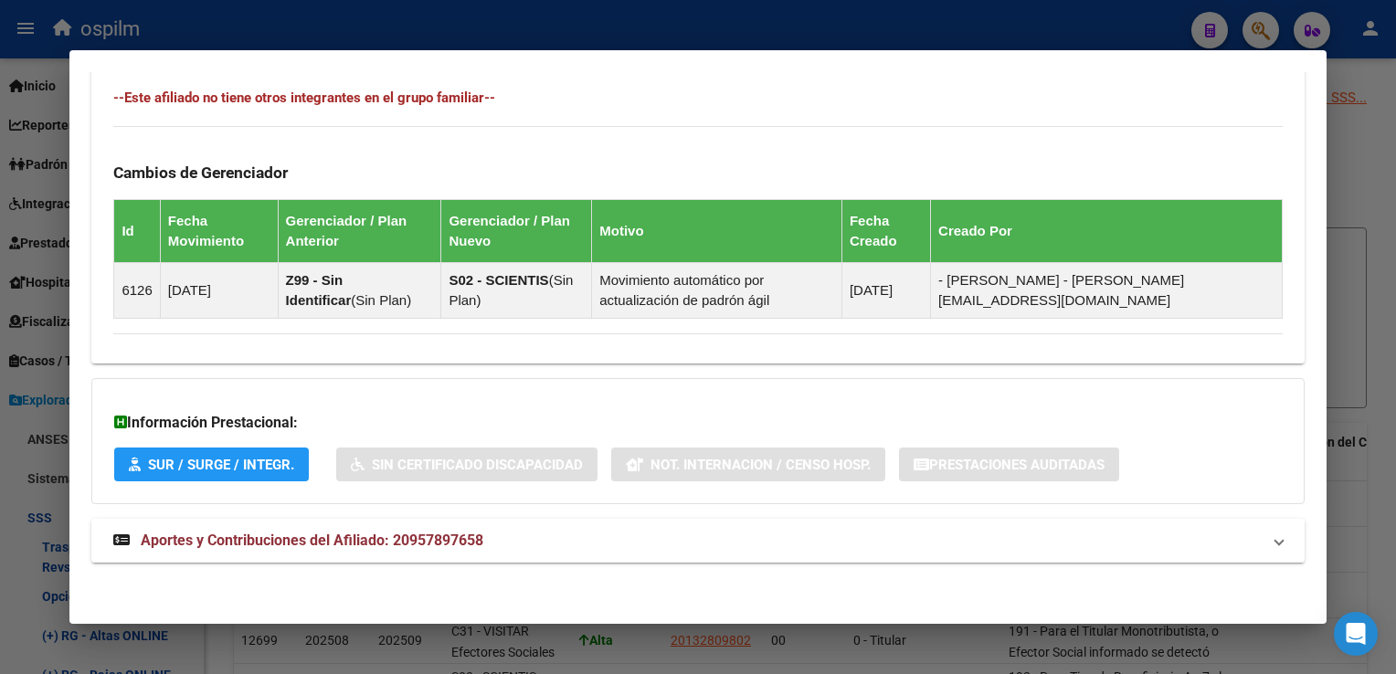
click at [359, 546] on span "Aportes y Contribuciones del Afiliado: 20957897658" at bounding box center [312, 540] width 343 height 17
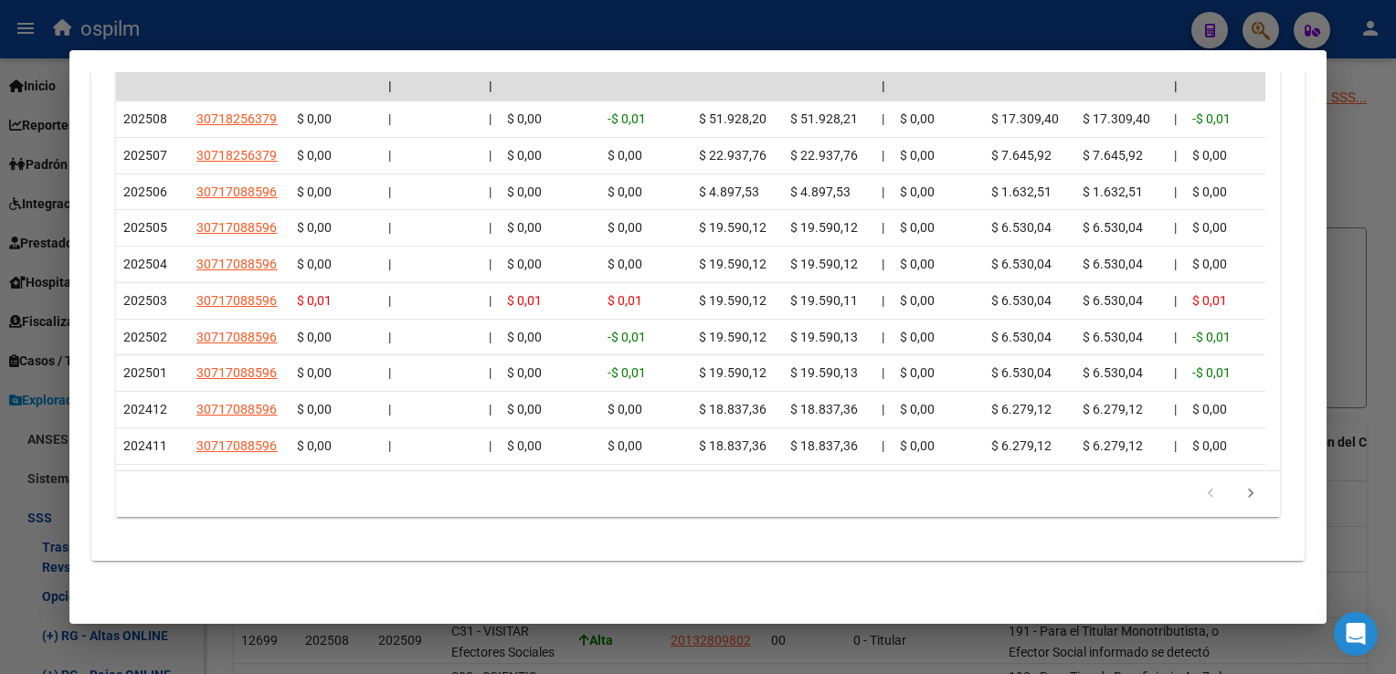
scroll to position [0, 0]
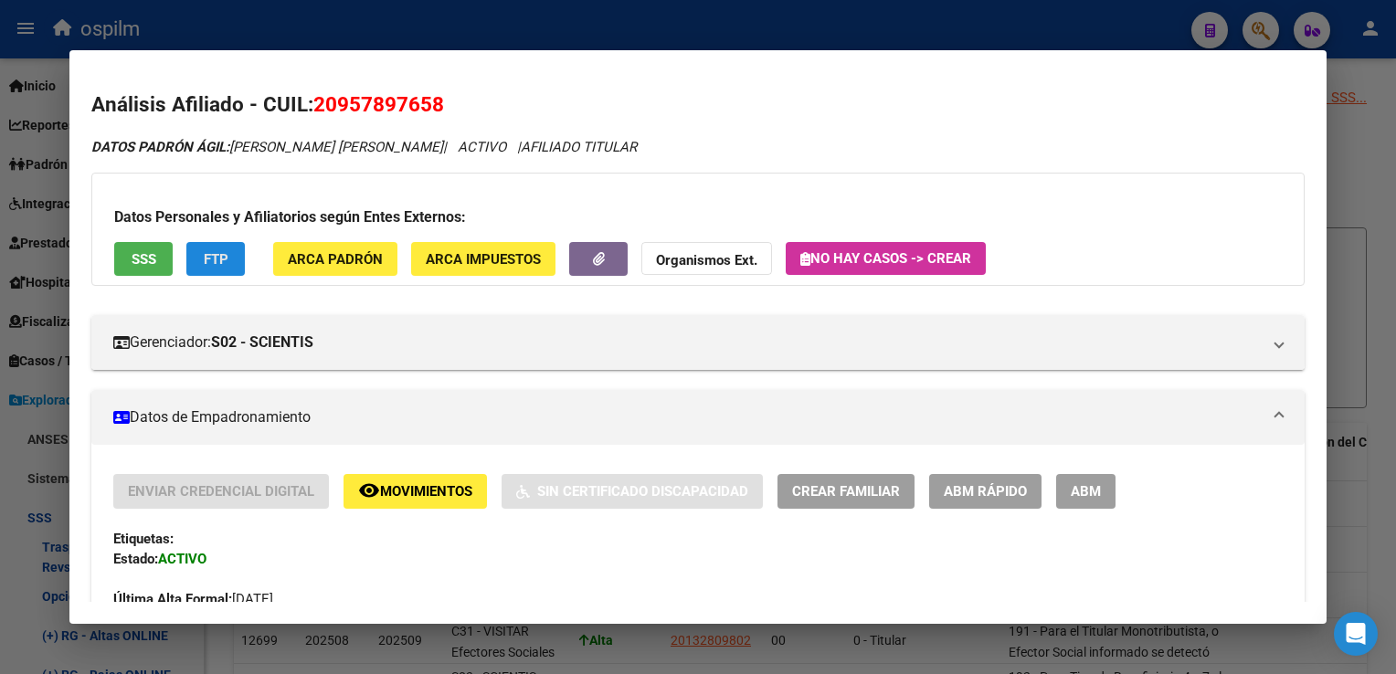
click at [212, 261] on span "FTP" at bounding box center [216, 259] width 25 height 16
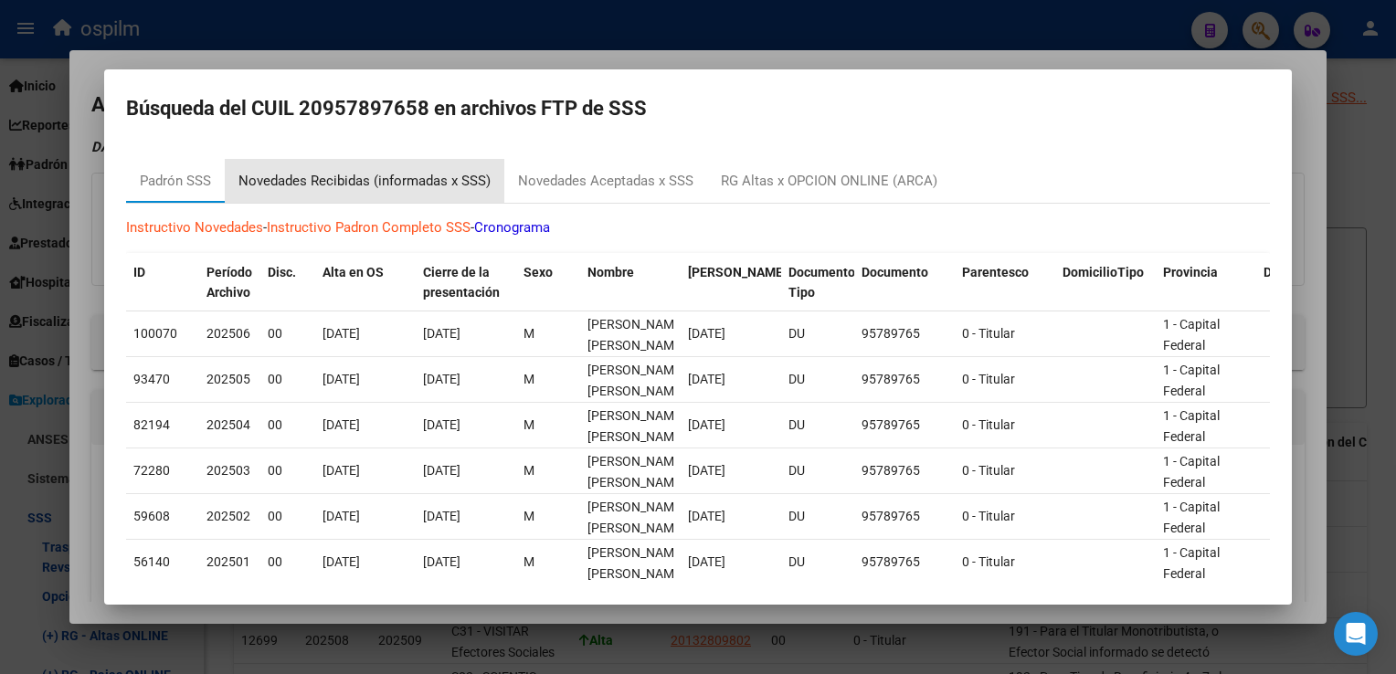
click at [382, 182] on div "Novedades Recibidas (informadas x SSS)" at bounding box center [364, 181] width 252 height 21
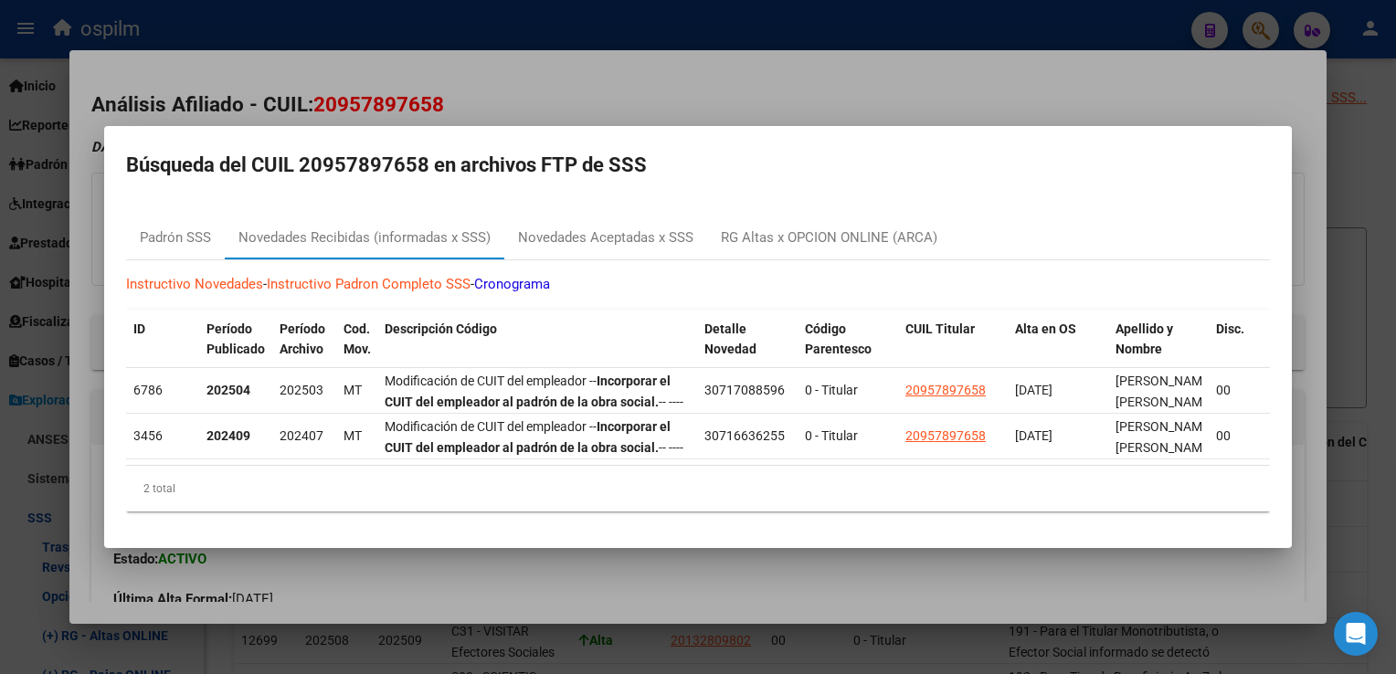
click at [625, 84] on div at bounding box center [698, 337] width 1396 height 674
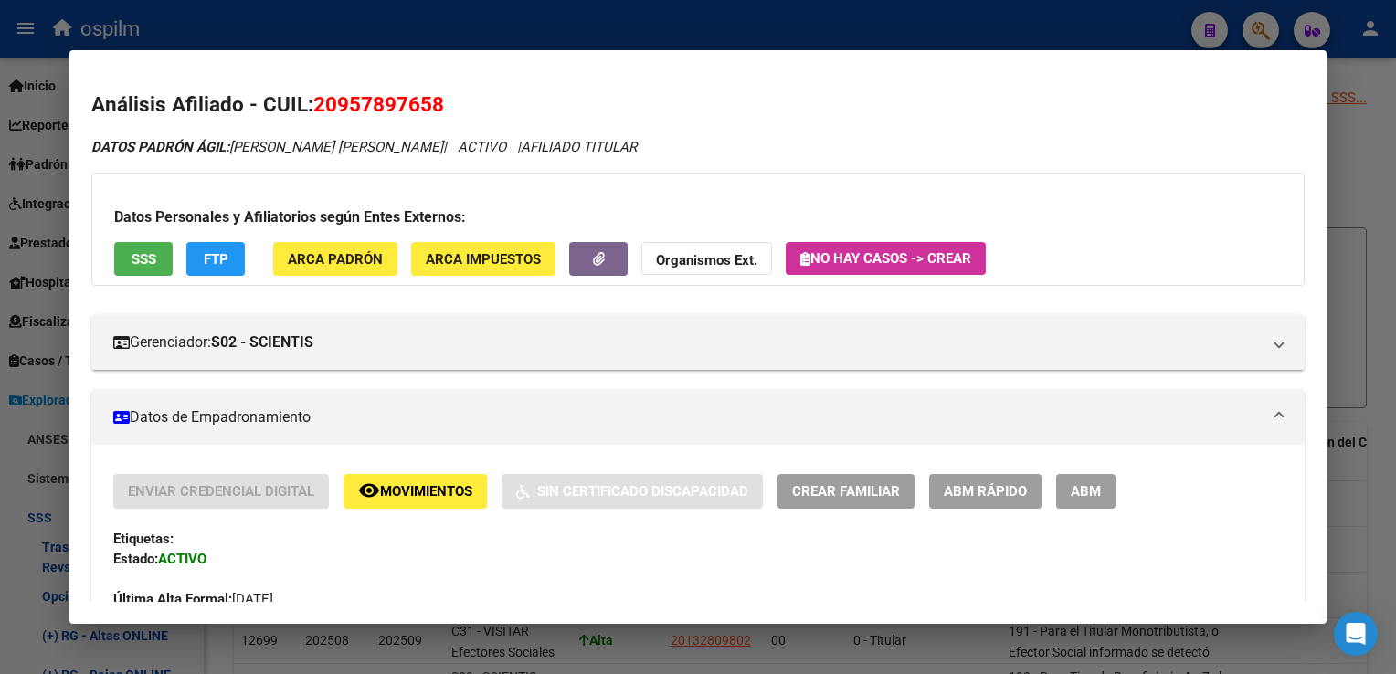
click at [434, 504] on button "remove_red_eye Movimientos" at bounding box center [415, 491] width 143 height 34
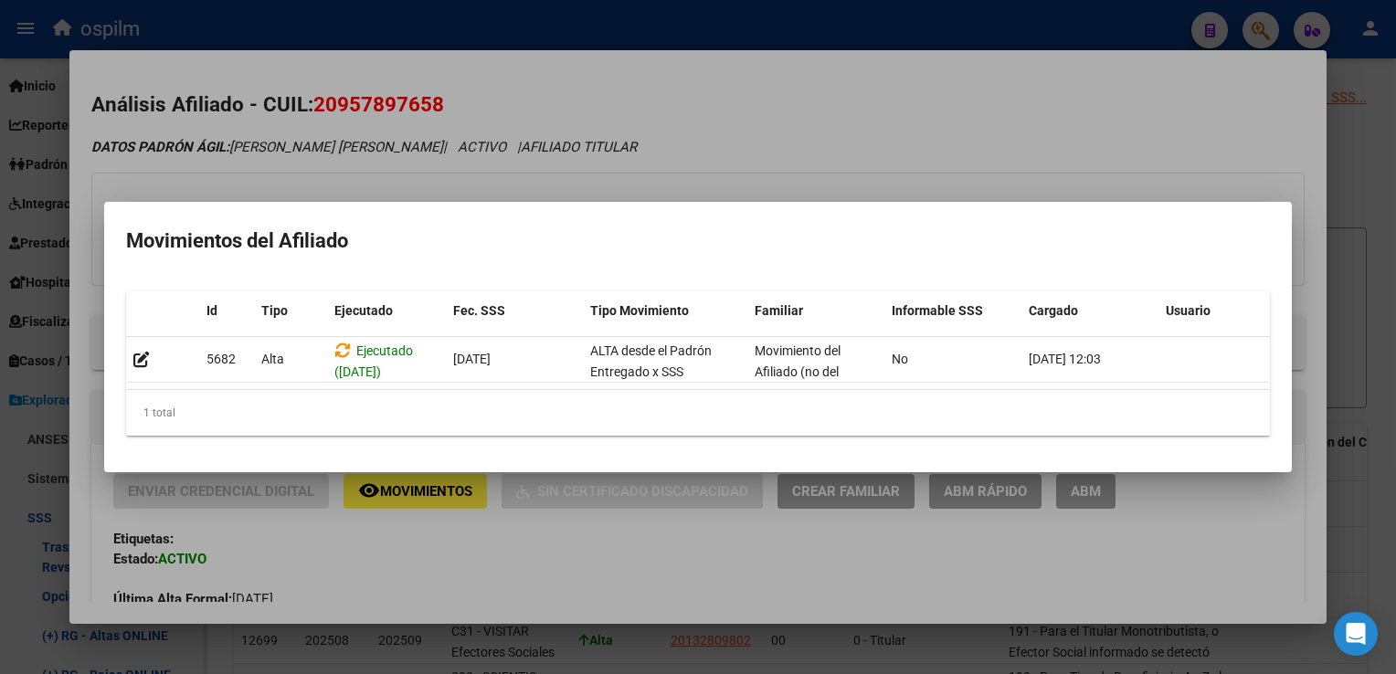
click at [707, 86] on div at bounding box center [698, 337] width 1396 height 674
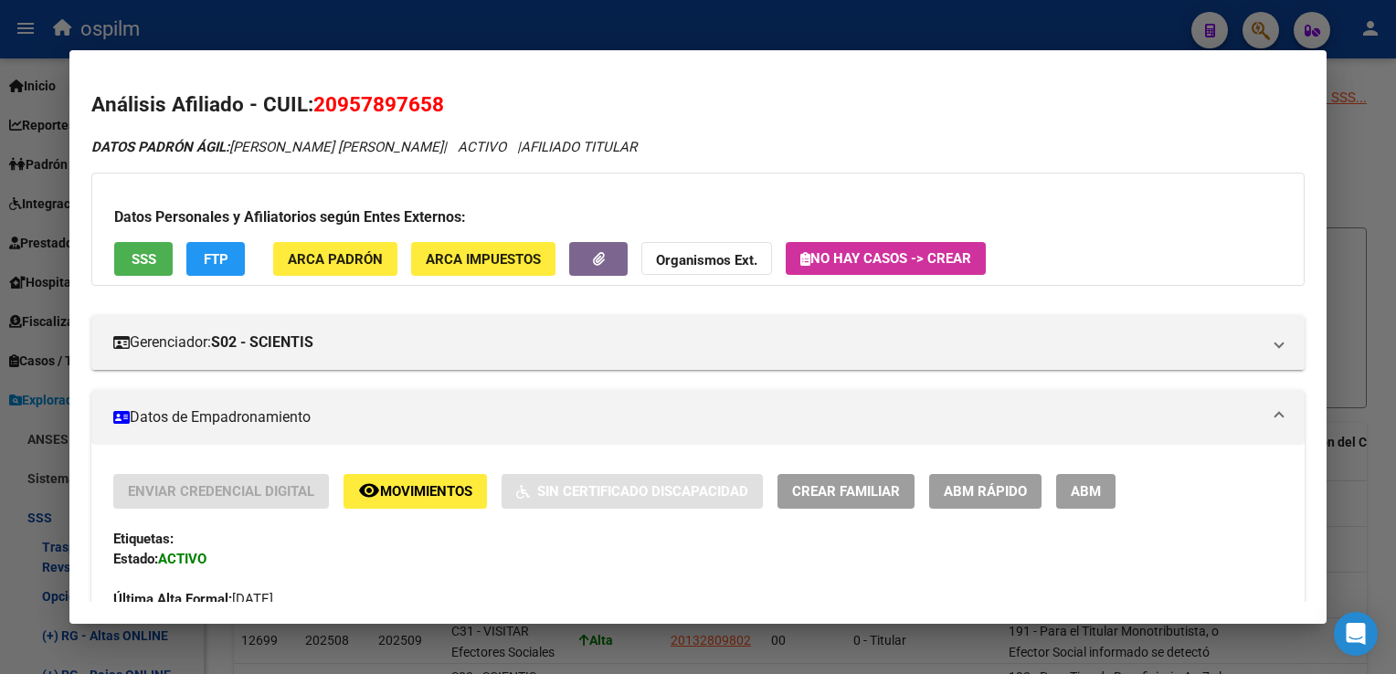
click at [465, 16] on div at bounding box center [698, 337] width 1396 height 674
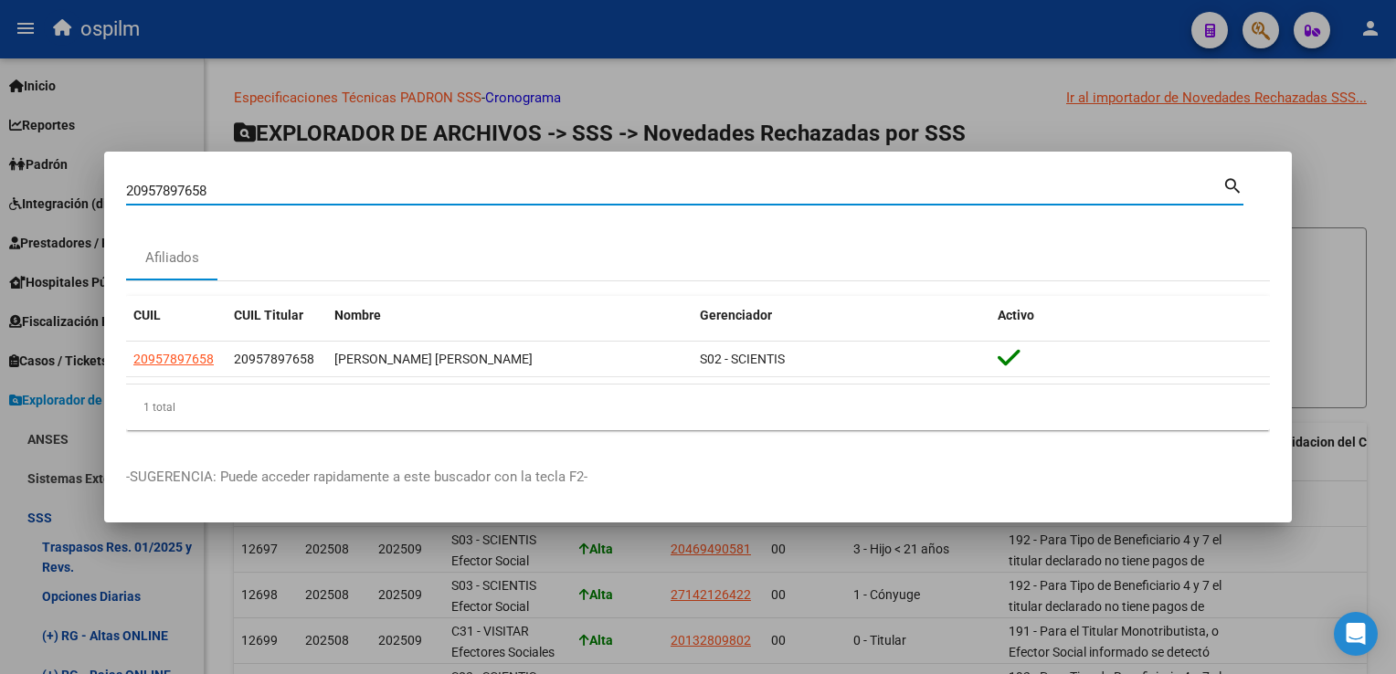
drag, startPoint x: 241, startPoint y: 189, endPoint x: 157, endPoint y: 190, distance: 84.1
click at [110, 191] on mat-dialog-content "20957897658 Buscar (apellido, dni, cuil, [PERSON_NAME], cuit, obra social) sear…" at bounding box center [698, 309] width 1188 height 271
paste input "7411318872"
type input "27411318872"
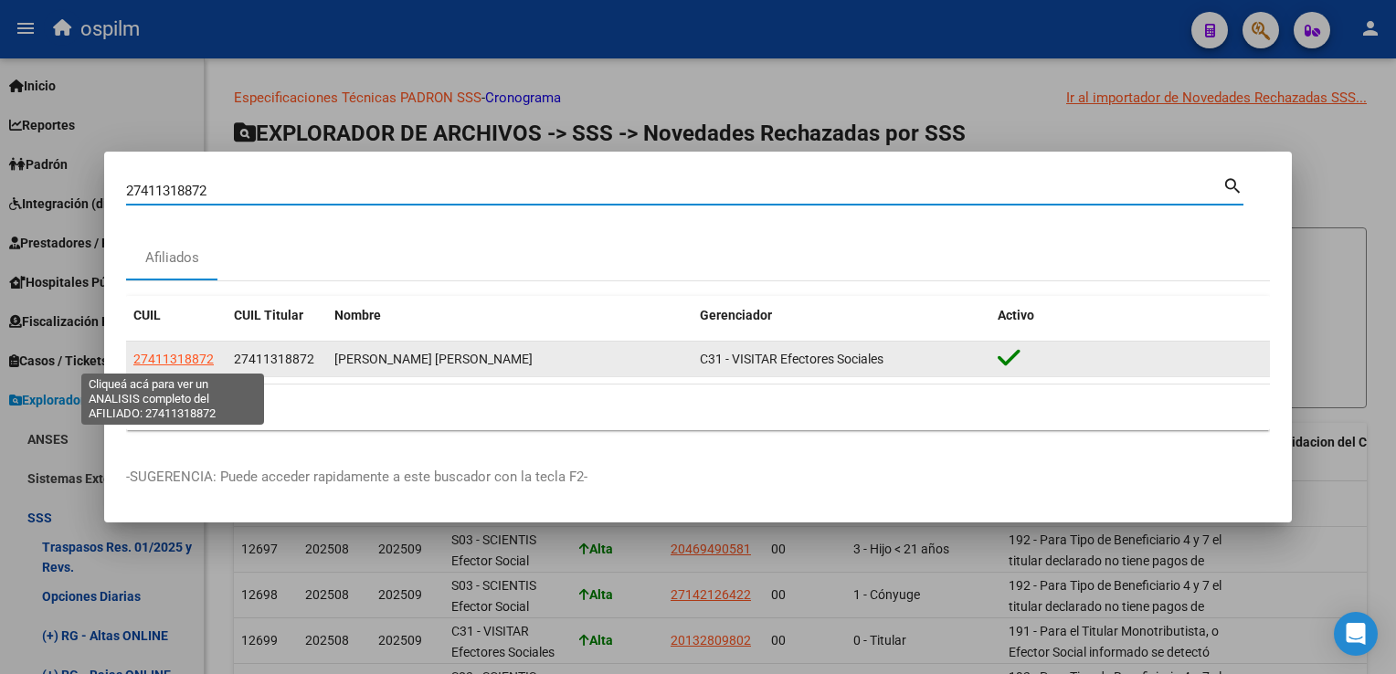
click at [175, 363] on span "27411318872" at bounding box center [173, 359] width 80 height 15
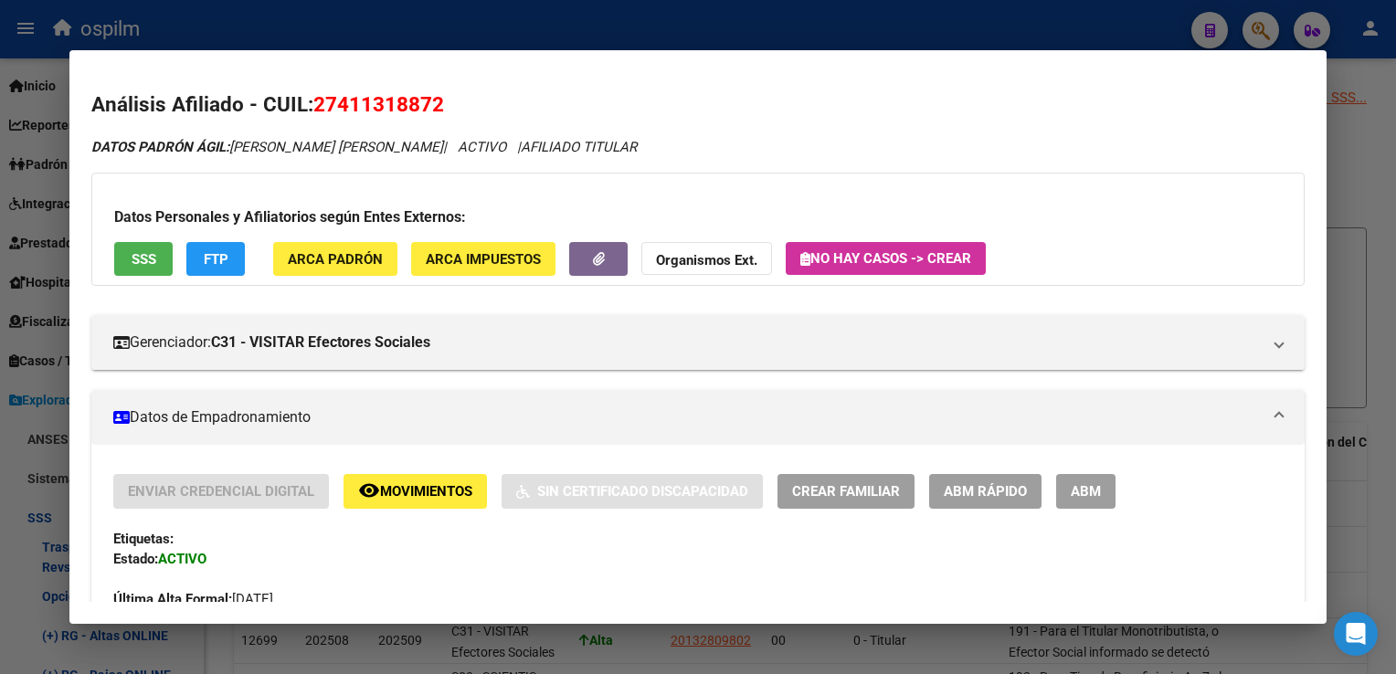
scroll to position [853, 0]
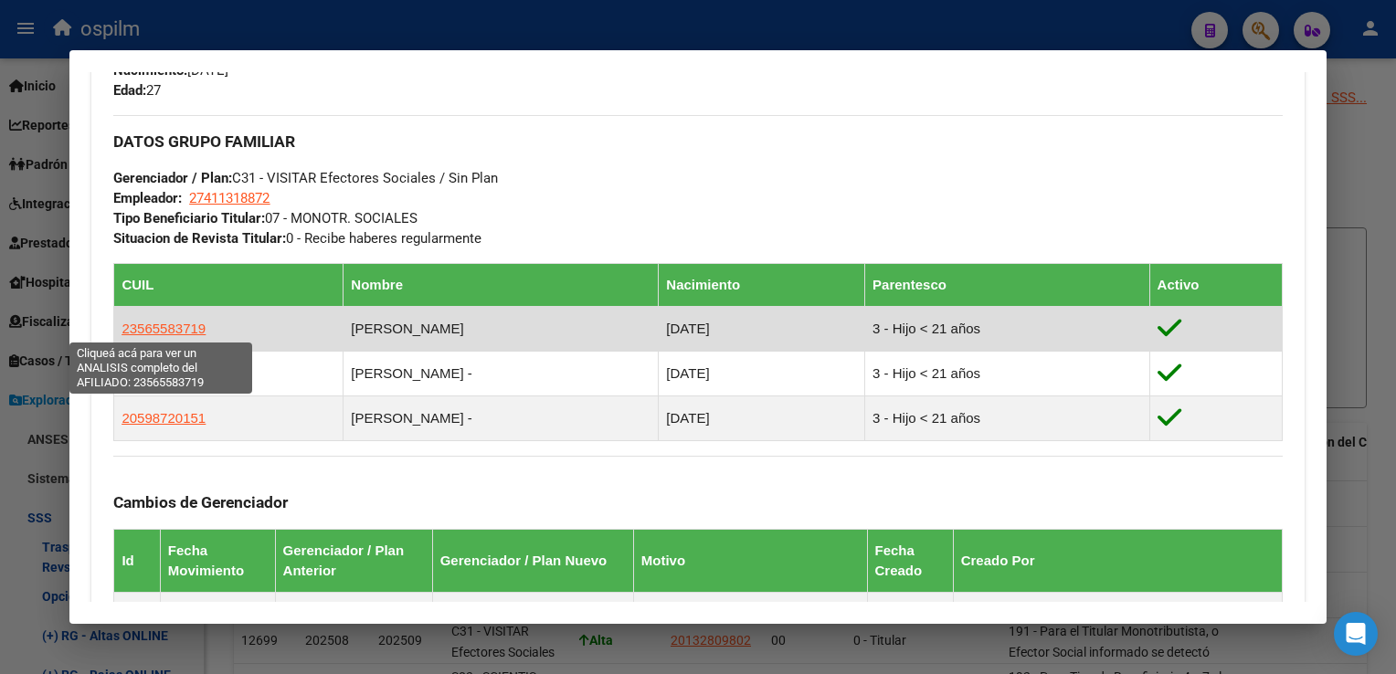
click at [169, 333] on span "23565583719" at bounding box center [164, 329] width 84 height 16
type textarea "23565583719"
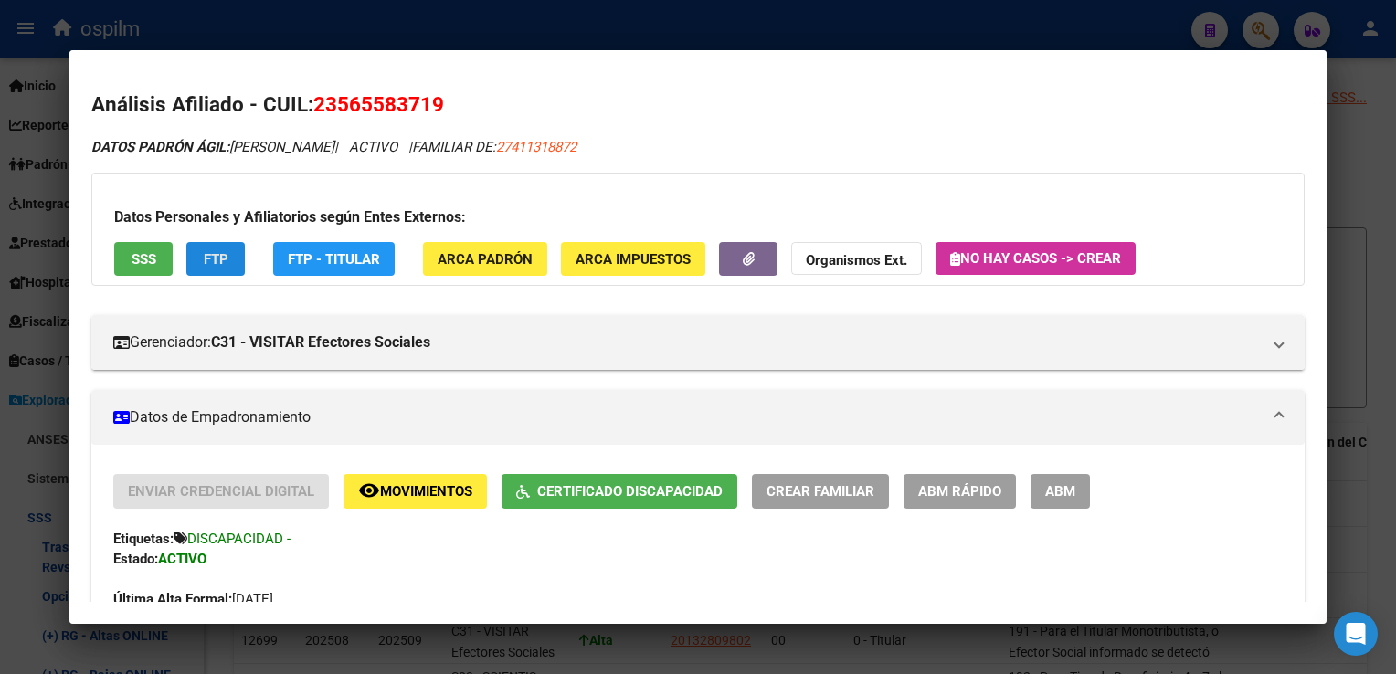
click at [196, 265] on button "FTP" at bounding box center [215, 259] width 58 height 34
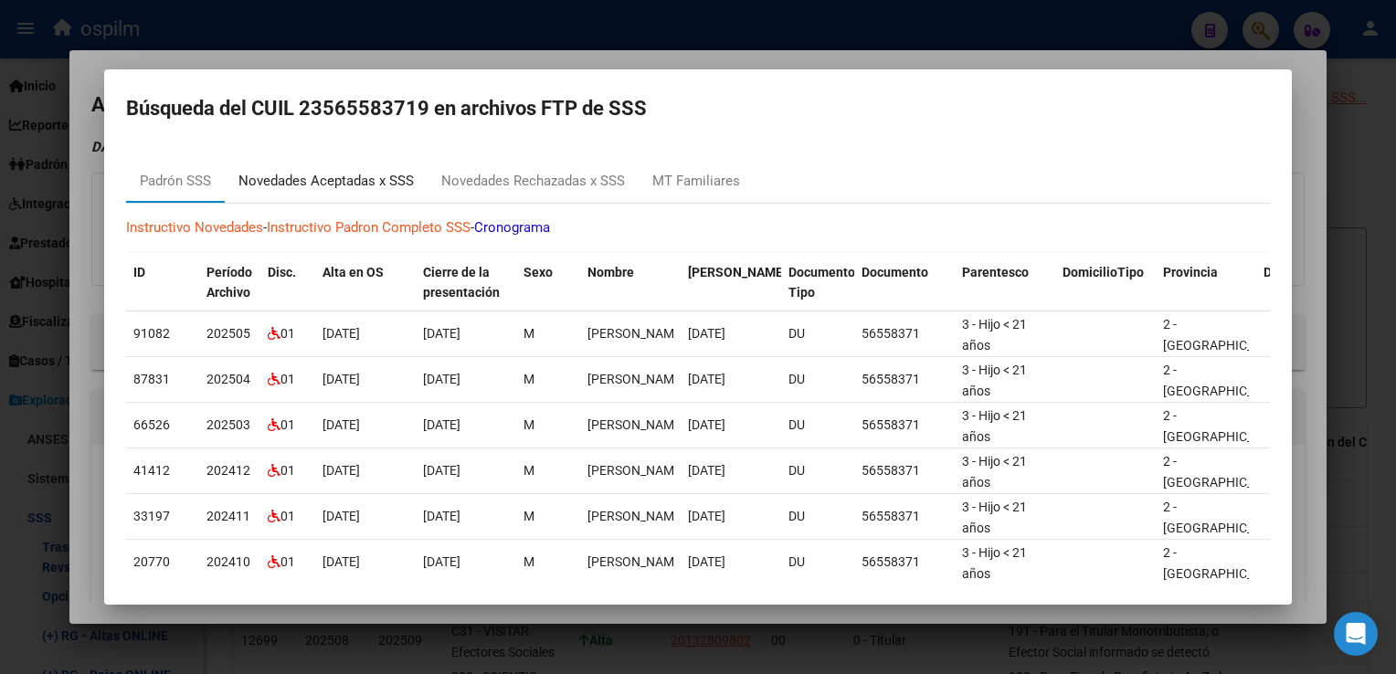
click at [339, 177] on div "Novedades Aceptadas x SSS" at bounding box center [325, 181] width 175 height 21
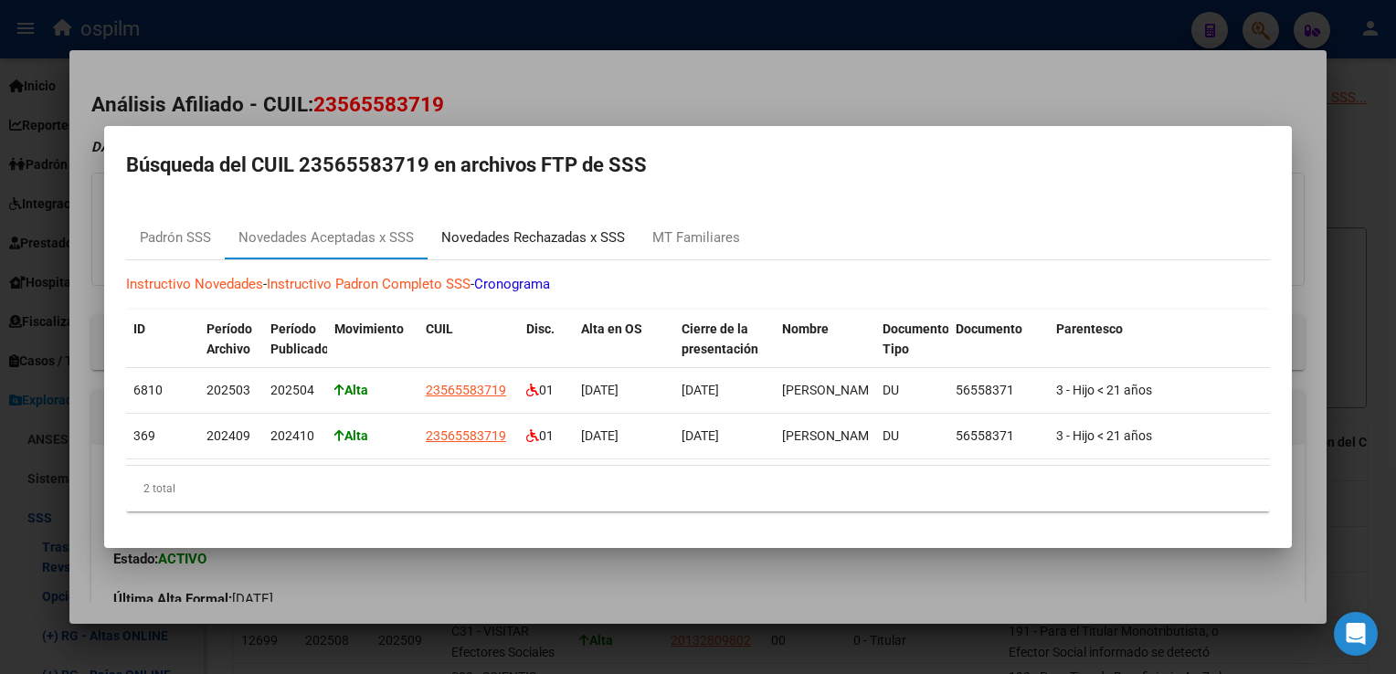
drag, startPoint x: 340, startPoint y: 177, endPoint x: 514, endPoint y: 230, distance: 182.4
click at [514, 230] on div "Novedades Rechazadas x SSS" at bounding box center [533, 238] width 184 height 21
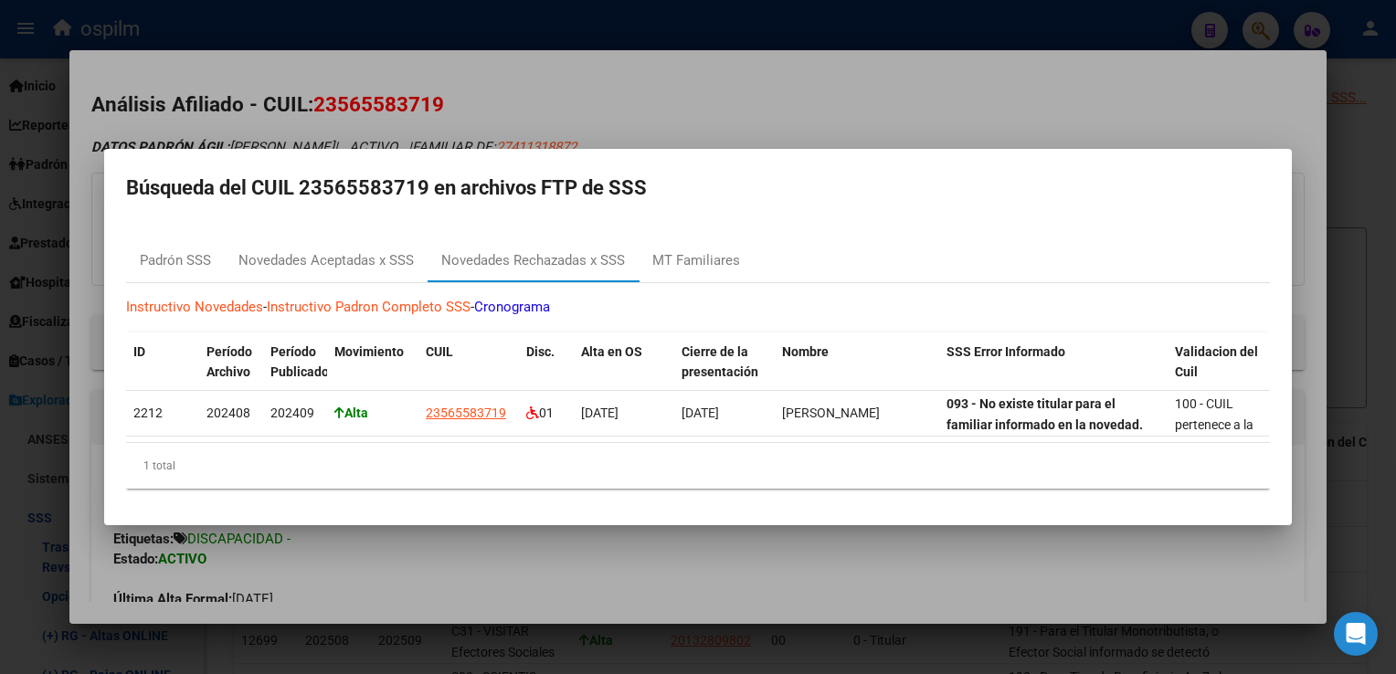
click at [632, 115] on div at bounding box center [698, 337] width 1396 height 674
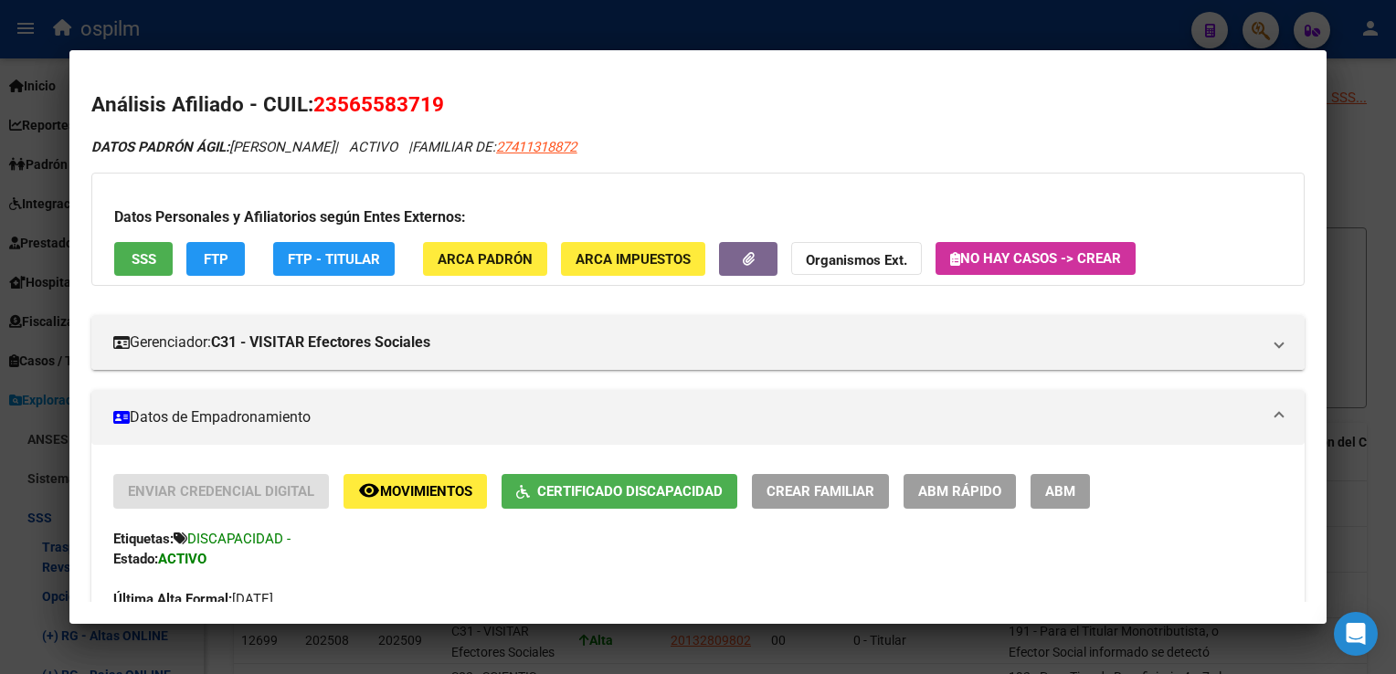
drag, startPoint x: 1334, startPoint y: 136, endPoint x: 1304, endPoint y: 134, distance: 30.2
click at [1331, 134] on div at bounding box center [698, 337] width 1396 height 674
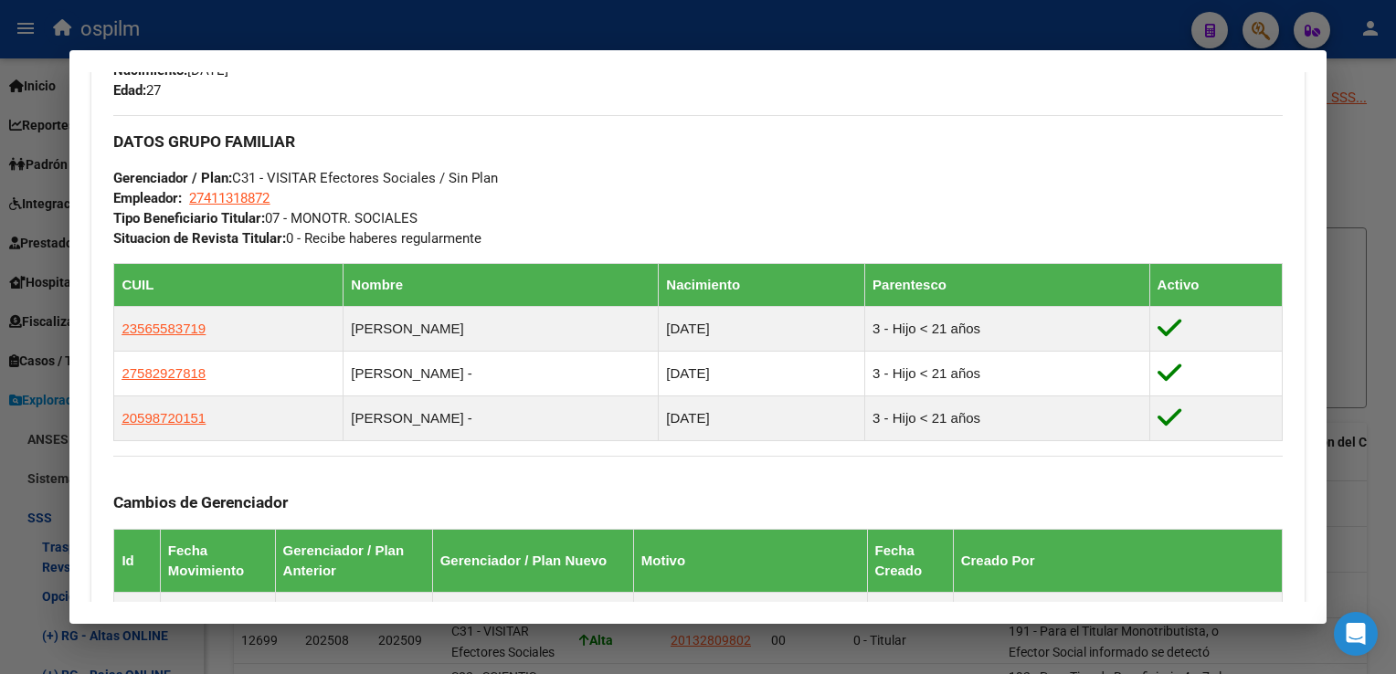
click at [1330, 180] on div at bounding box center [698, 337] width 1396 height 674
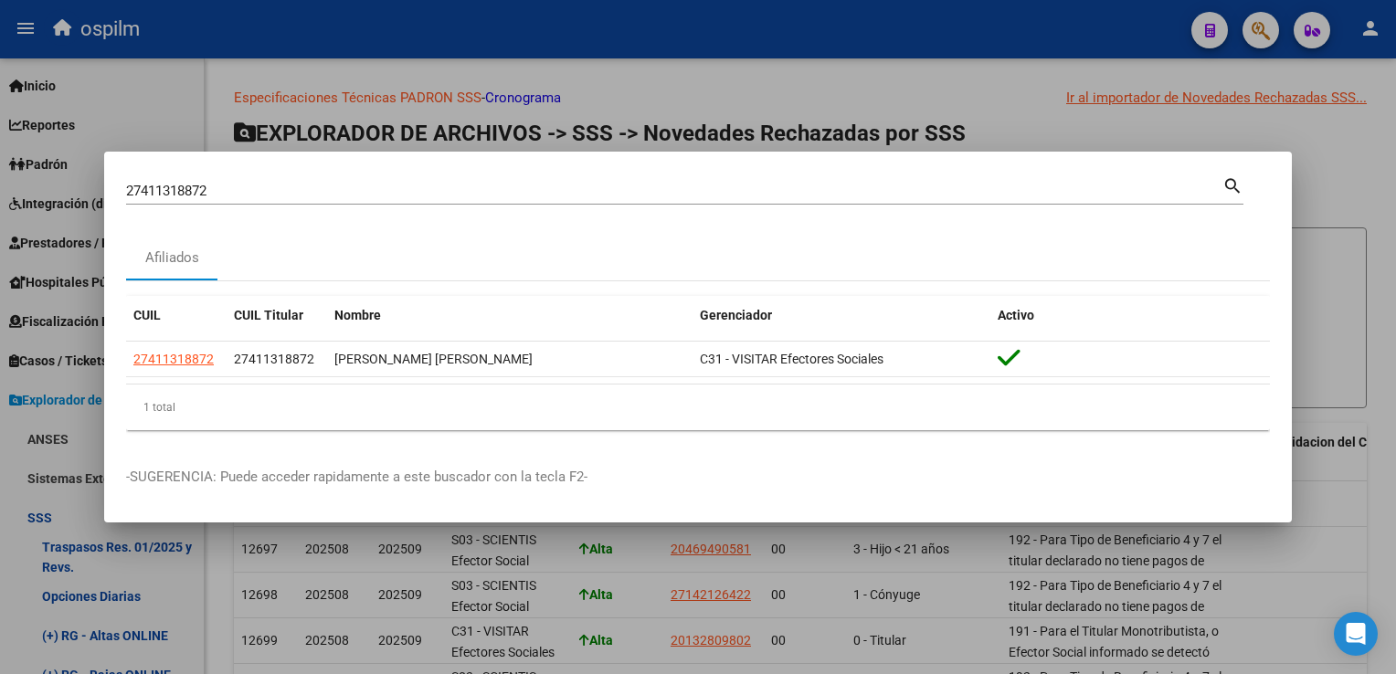
click at [728, 58] on div at bounding box center [698, 337] width 1396 height 674
